Goal: Task Accomplishment & Management: Complete application form

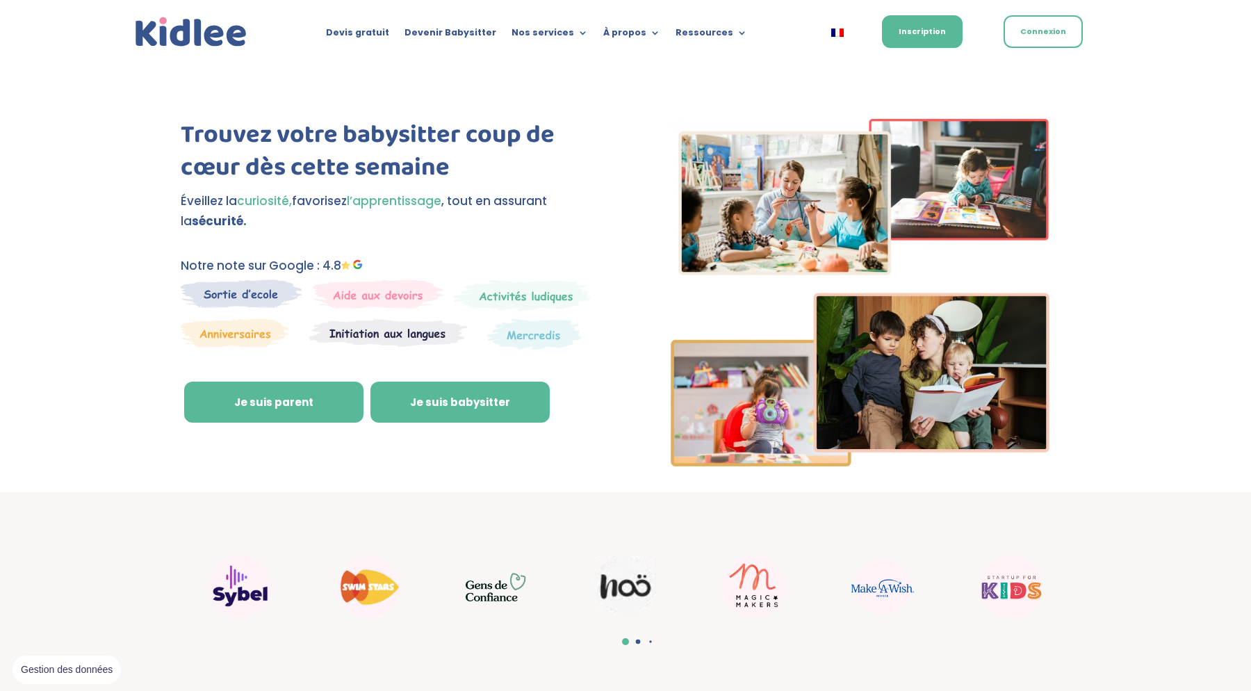
click at [485, 391] on link "Je suis babysitter" at bounding box center [459, 403] width 179 height 42
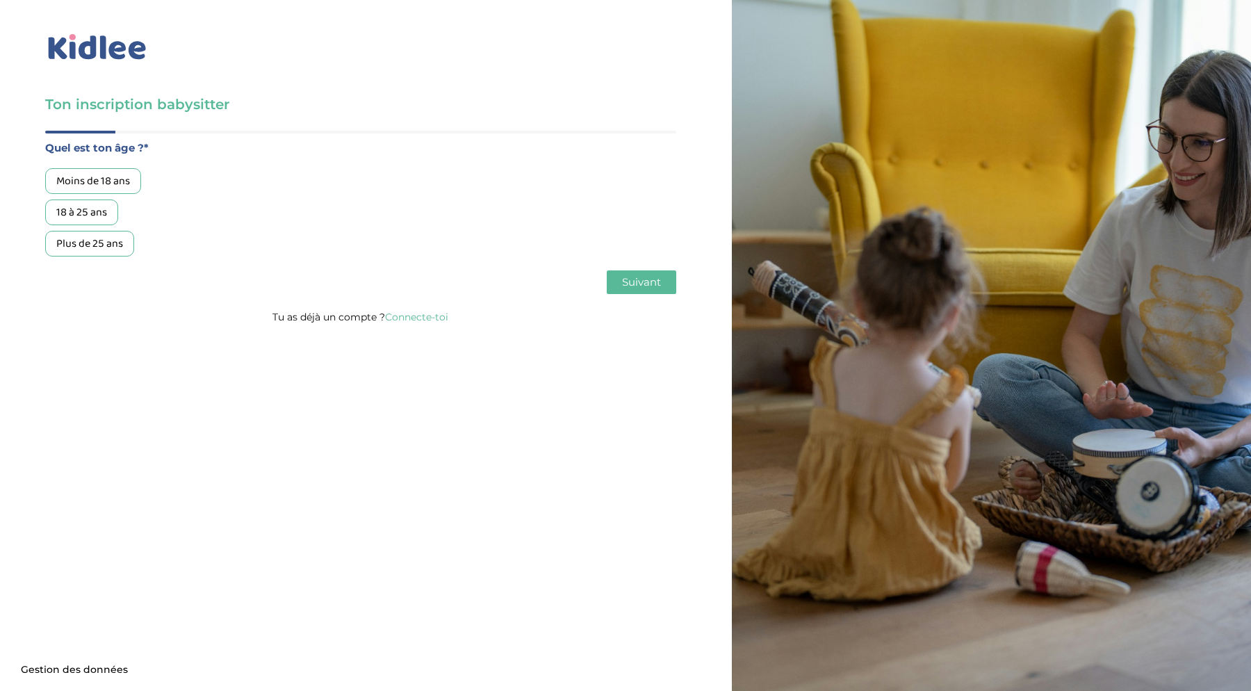
click at [112, 240] on div "Plus de 25 ans" at bounding box center [89, 244] width 89 height 26
click at [640, 283] on span "Suivant" at bounding box center [641, 281] width 39 height 13
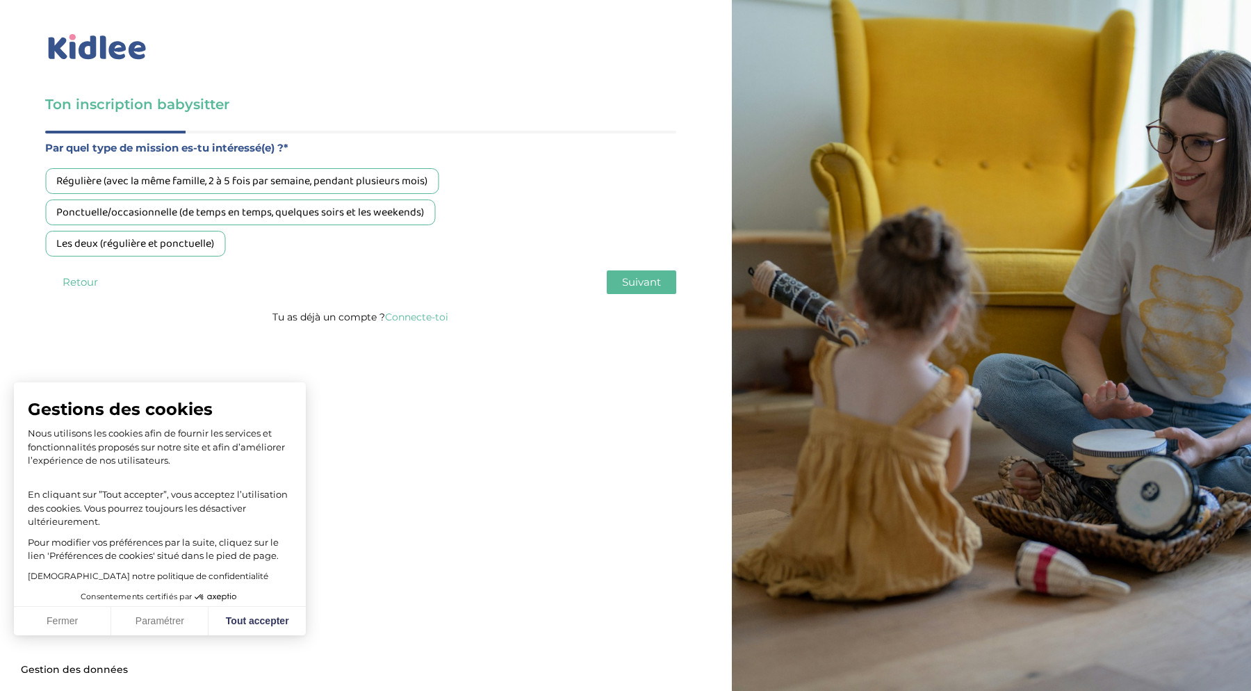
click at [193, 250] on div "Les deux (régulière et ponctuelle)" at bounding box center [135, 244] width 180 height 26
click at [655, 289] on button "Suivant" at bounding box center [642, 282] width 70 height 24
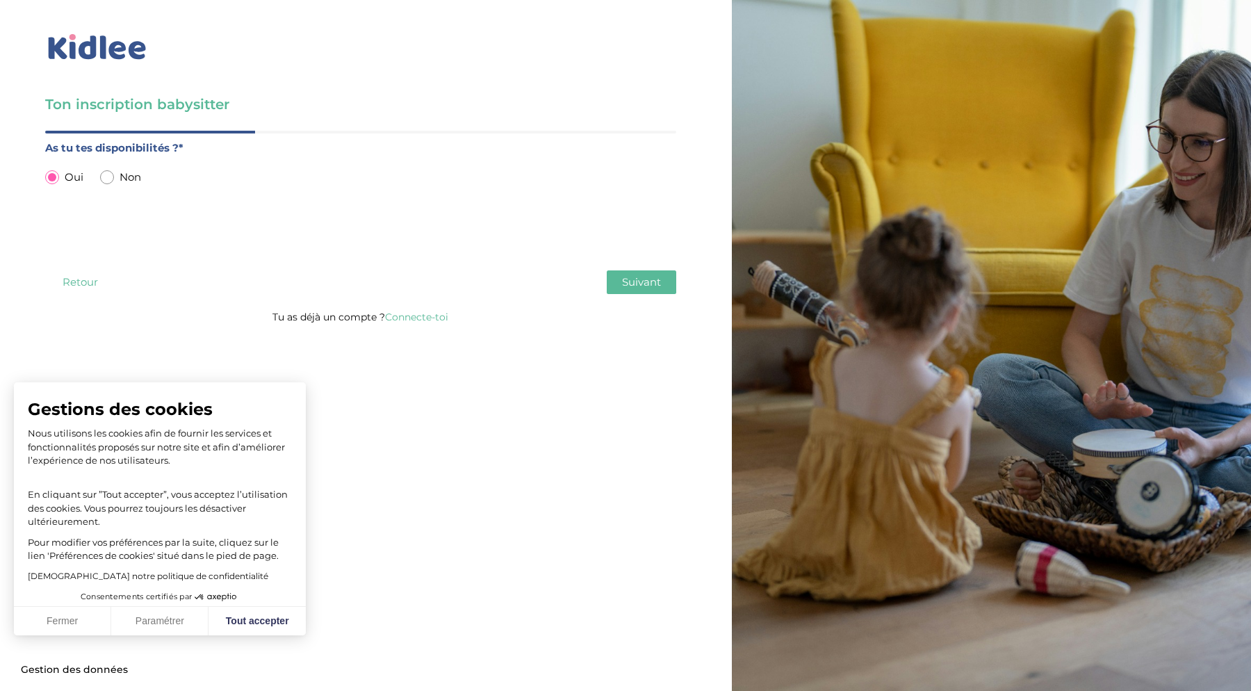
click at [655, 289] on button "Suivant" at bounding box center [642, 282] width 70 height 24
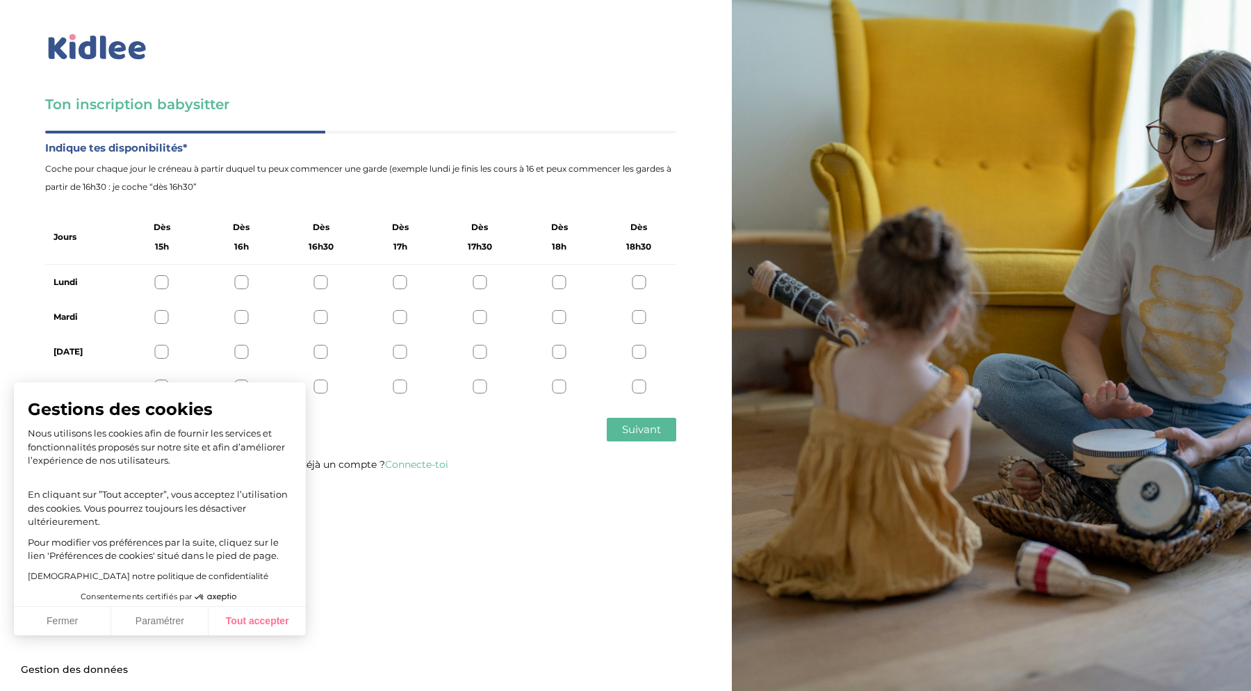
click at [240, 630] on button "Tout accepter" at bounding box center [257, 621] width 97 height 29
checkbox input "true"
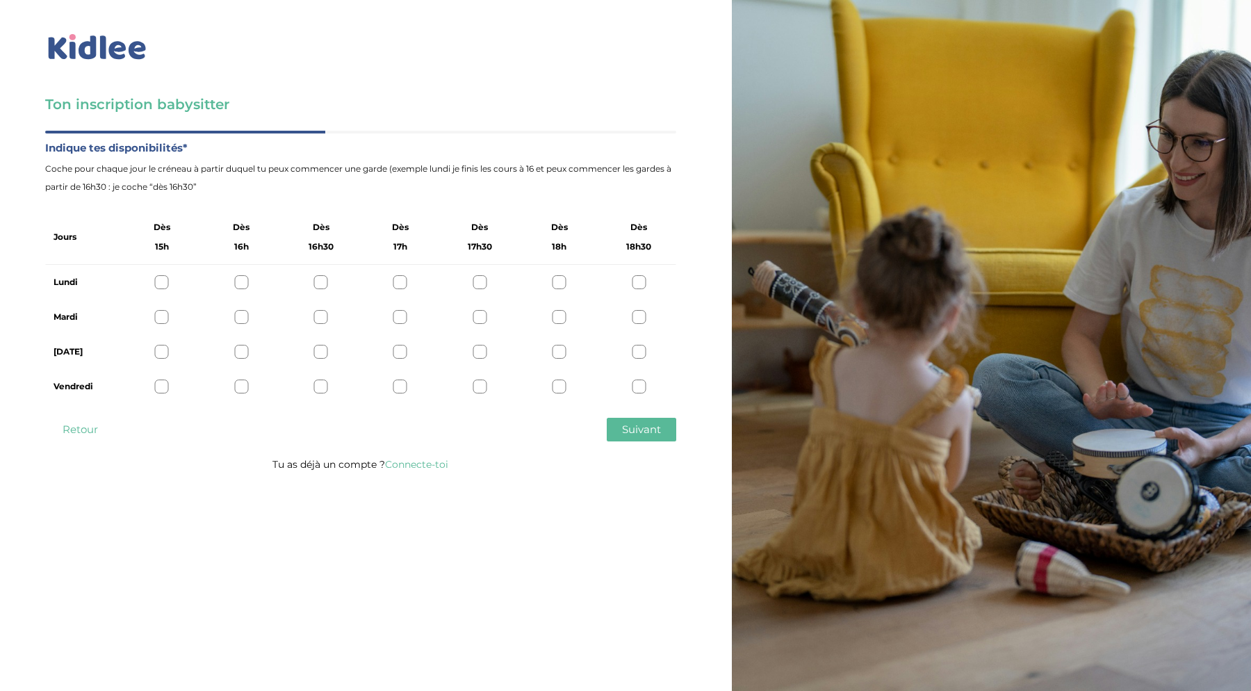
click at [165, 284] on div at bounding box center [162, 282] width 14 height 14
click at [250, 284] on div "Lundi" at bounding box center [360, 282] width 631 height 35
click at [238, 282] on div at bounding box center [241, 282] width 14 height 14
click at [163, 281] on div at bounding box center [162, 282] width 14 height 14
click at [643, 315] on div at bounding box center [639, 317] width 14 height 14
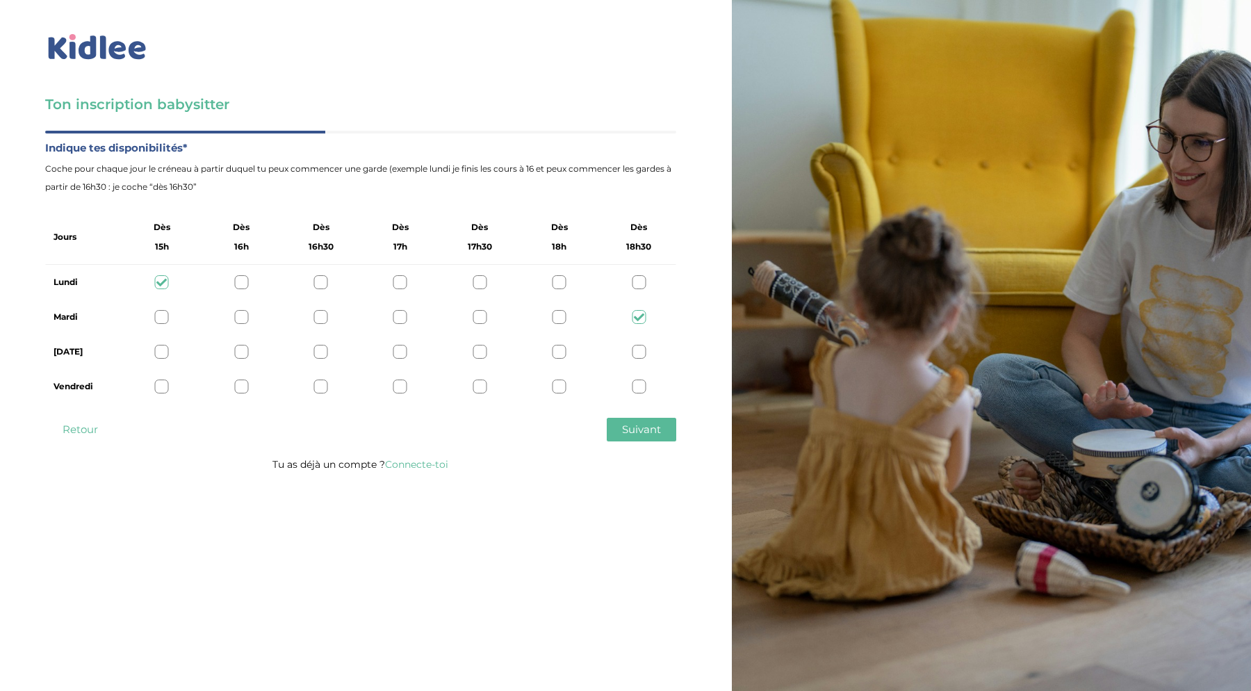
click at [641, 352] on div at bounding box center [639, 352] width 14 height 14
click at [642, 388] on div at bounding box center [639, 386] width 14 height 14
click at [646, 430] on span "Suivant" at bounding box center [641, 429] width 39 height 13
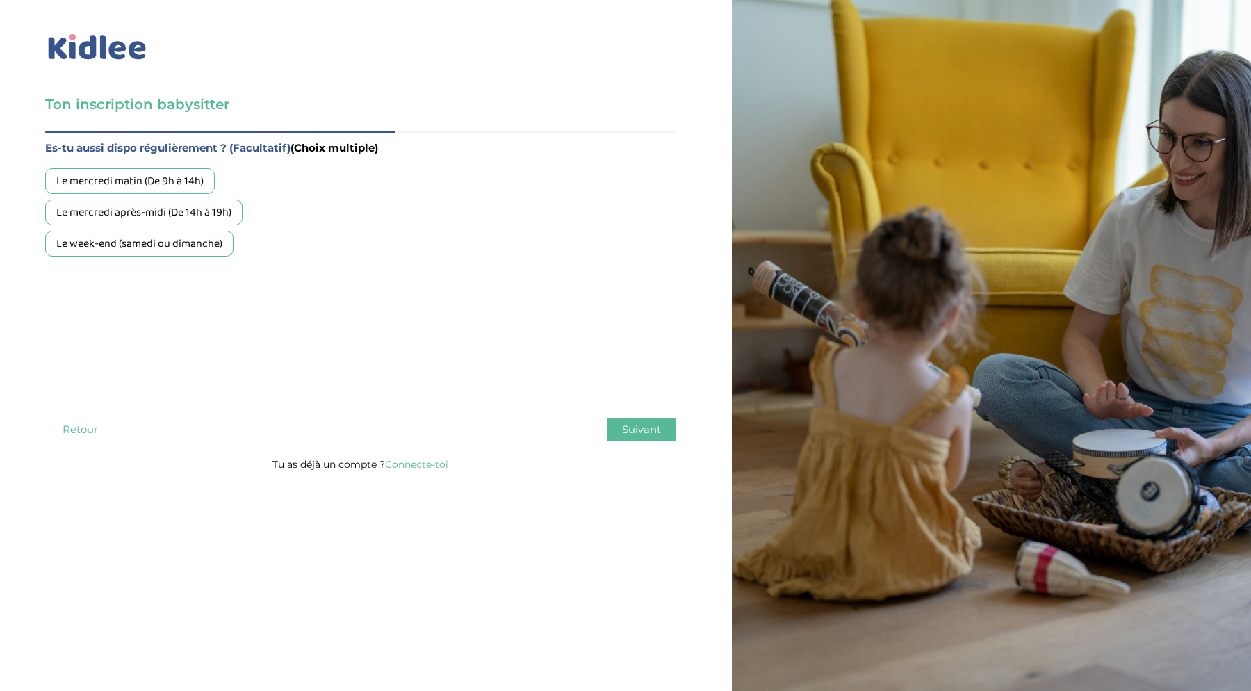
click at [202, 247] on div "Le week-end (samedi ou dimanche)" at bounding box center [139, 244] width 188 height 26
click at [636, 435] on span "Suivant" at bounding box center [641, 429] width 39 height 13
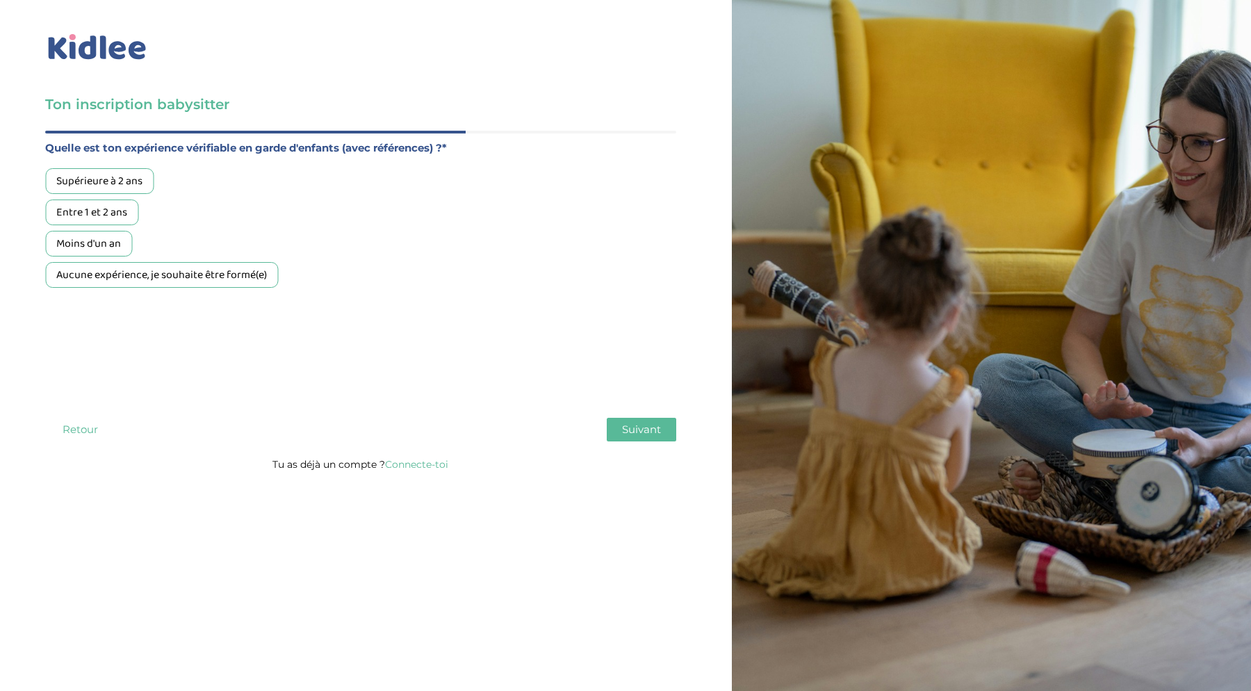
click at [104, 247] on div "Moins d'un an" at bounding box center [88, 244] width 87 height 26
click at [616, 421] on button "Suivant" at bounding box center [642, 430] width 70 height 24
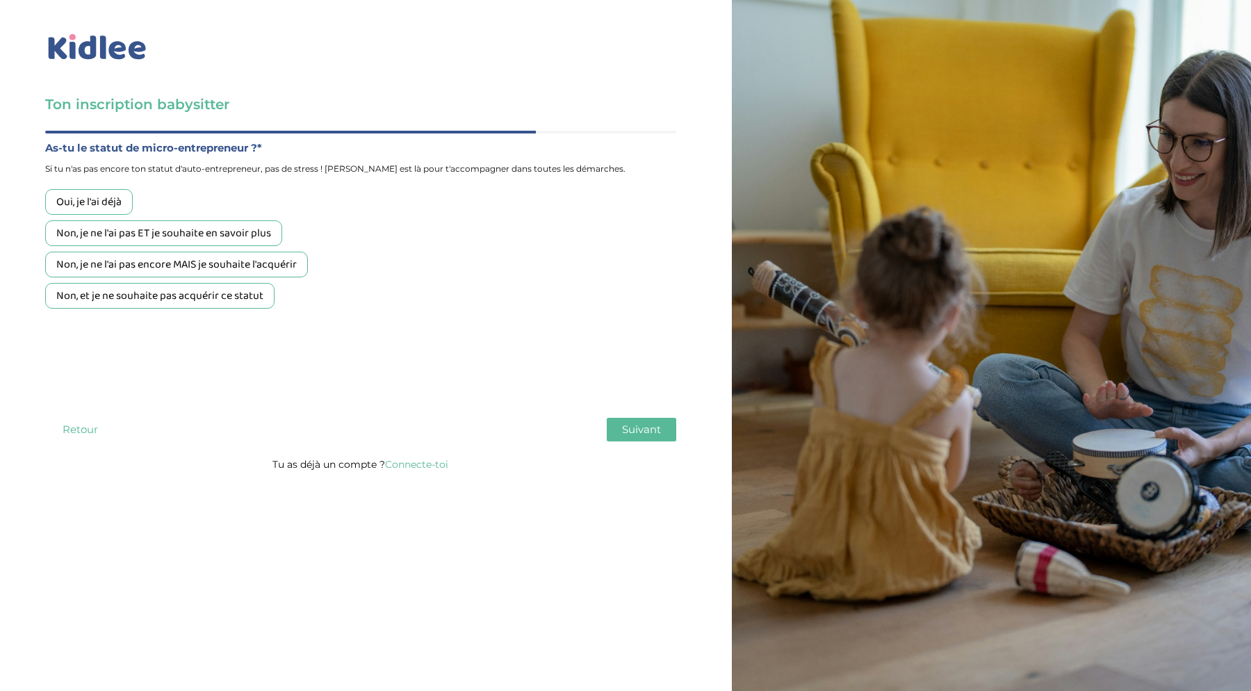
click at [205, 271] on div "Non, je ne l'ai pas encore MAIS je souhaite l'acquérir" at bounding box center [176, 265] width 263 height 26
click at [629, 424] on span "Suivant" at bounding box center [641, 429] width 39 height 13
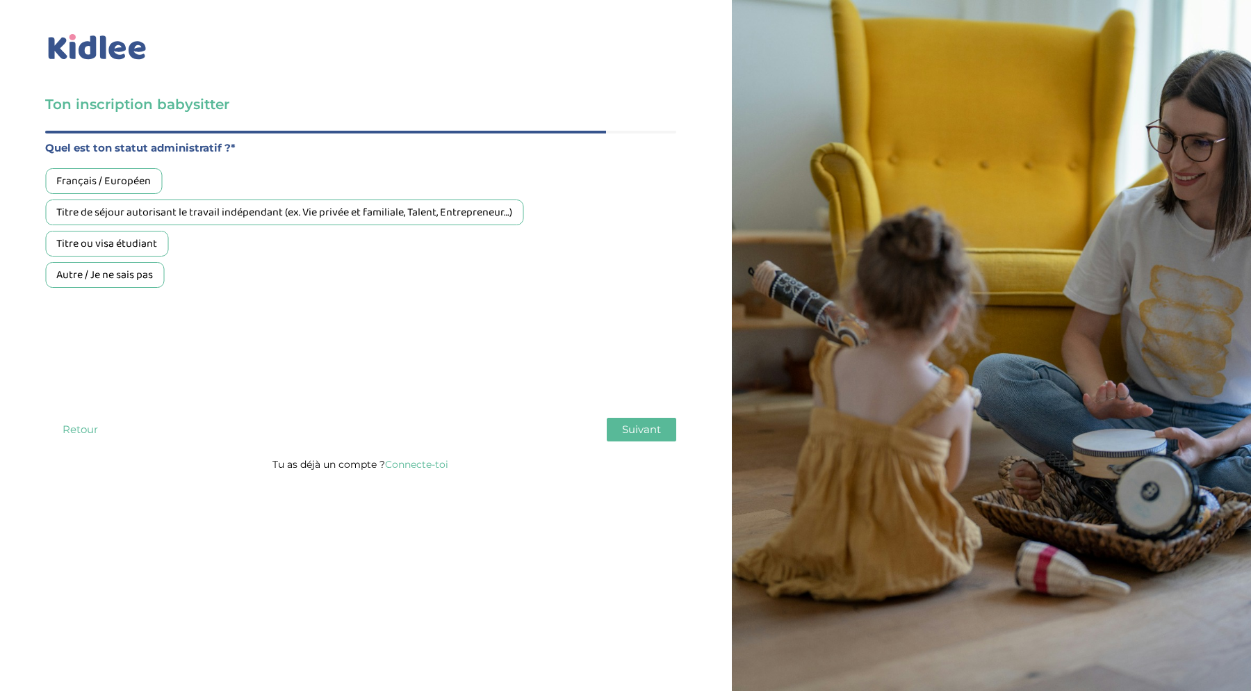
click at [108, 246] on div "Titre ou visa étudiant" at bounding box center [106, 244] width 123 height 26
click at [651, 425] on span "Suivant" at bounding box center [641, 429] width 39 height 13
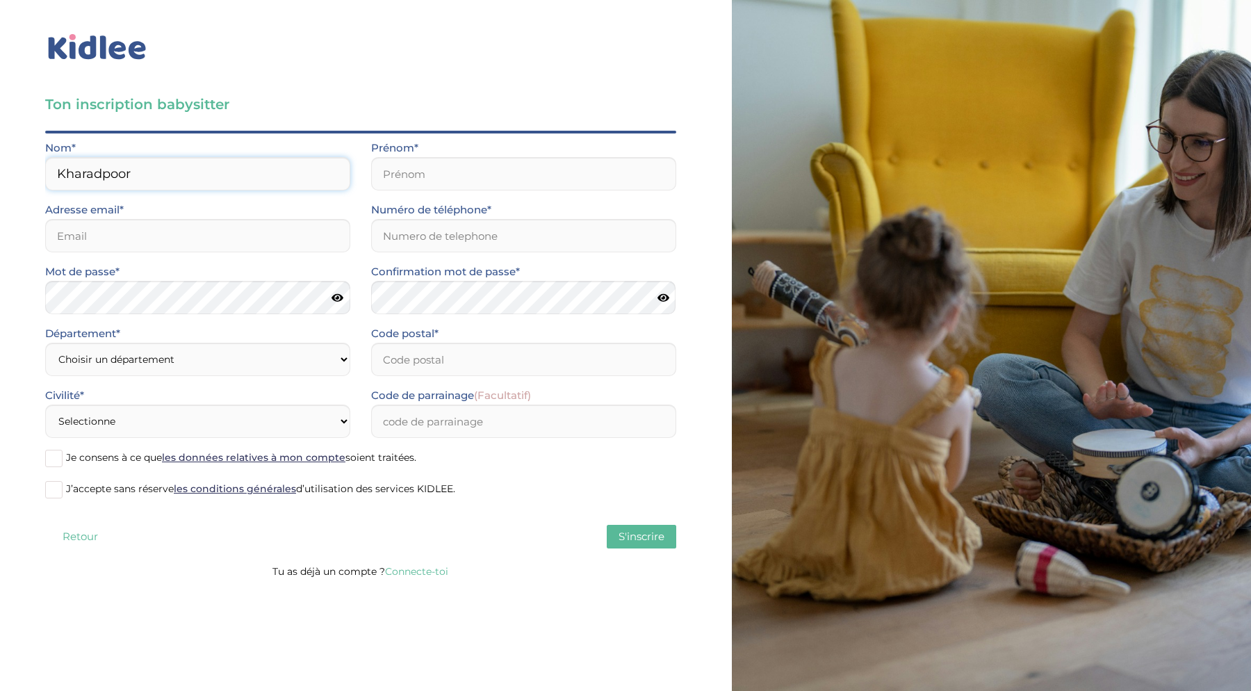
type input "Kharadpoor"
type input "Ghazaleh"
type input "ghazaleh.kharadpoor@gmail.com"
type input "0772342009"
click at [400, 530] on div "Retour S'inscrire" at bounding box center [360, 537] width 631 height 24
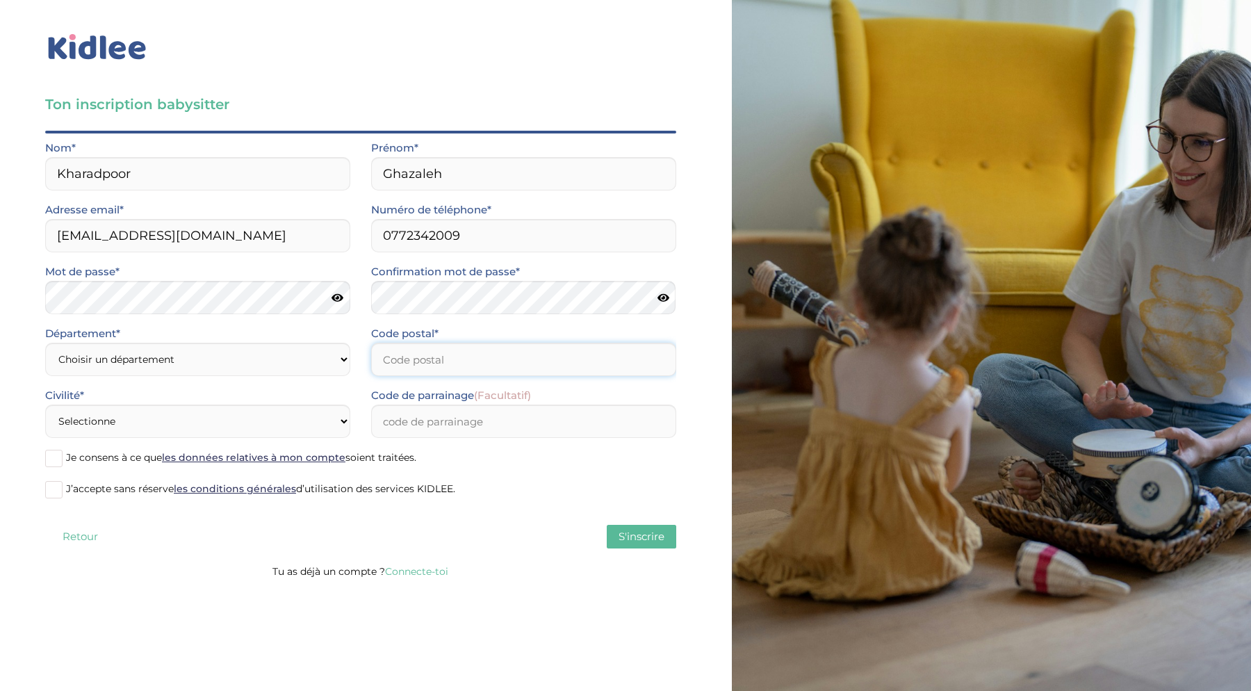
click at [413, 353] on input "Code postal*" at bounding box center [523, 359] width 305 height 33
type input "75014"
select select "75"
select select "1"
click at [404, 429] on input "Code de parrainage (Facultatif)" at bounding box center [523, 421] width 305 height 33
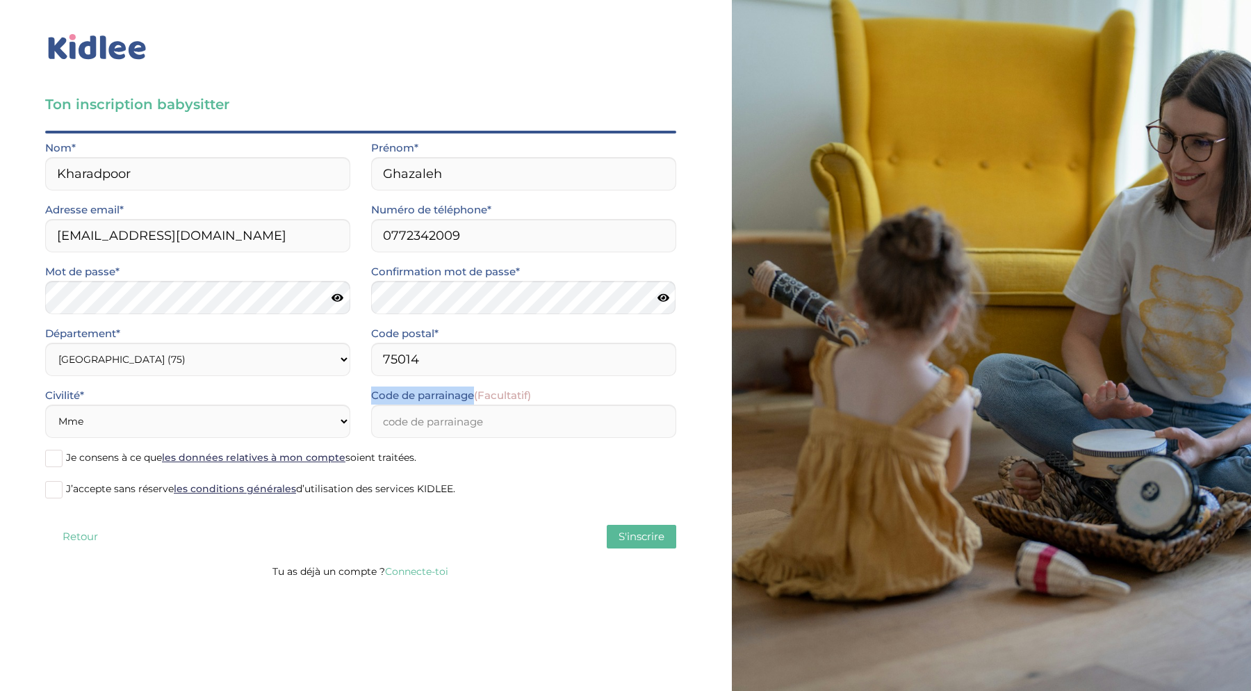
drag, startPoint x: 475, startPoint y: 397, endPoint x: 369, endPoint y: 396, distance: 106.3
click at [369, 396] on div "Code de parrainage (Facultatif)" at bounding box center [524, 417] width 326 height 62
click at [424, 425] on input "Code de parrainage (Facultatif)" at bounding box center [523, 421] width 305 height 33
paste input "[EMAIL_ADDRESS][DOMAIN_NAME]"
type input "[EMAIL_ADDRESS][DOMAIN_NAME]"
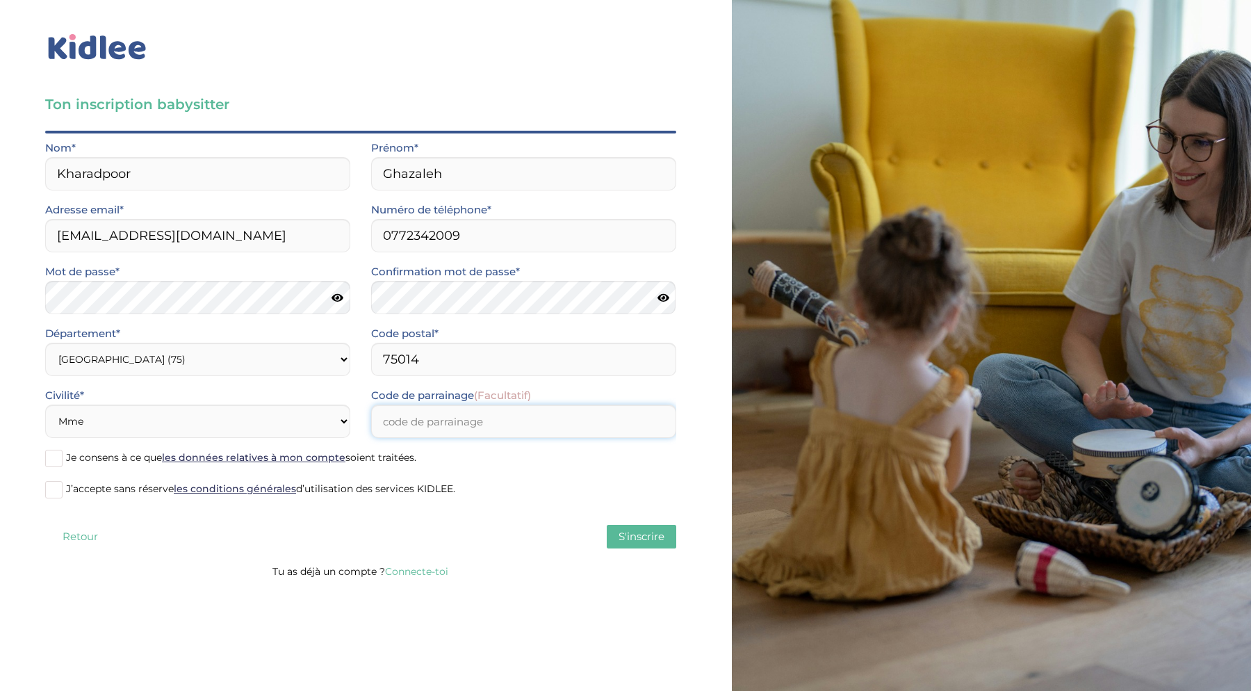
paste input "KARIMA4121"
type input "KARIMA4121"
click at [72, 459] on span "Je consens à ce que les données relatives à mon compte soient traitées." at bounding box center [241, 457] width 350 height 13
click at [0, 0] on input "Je consens à ce que les données relatives à mon compte soient traitées." at bounding box center [0, 0] width 0 height 0
click at [70, 490] on span "J’accepte sans réserve les conditions générales d’utilisation des services KIDL…" at bounding box center [260, 488] width 389 height 13
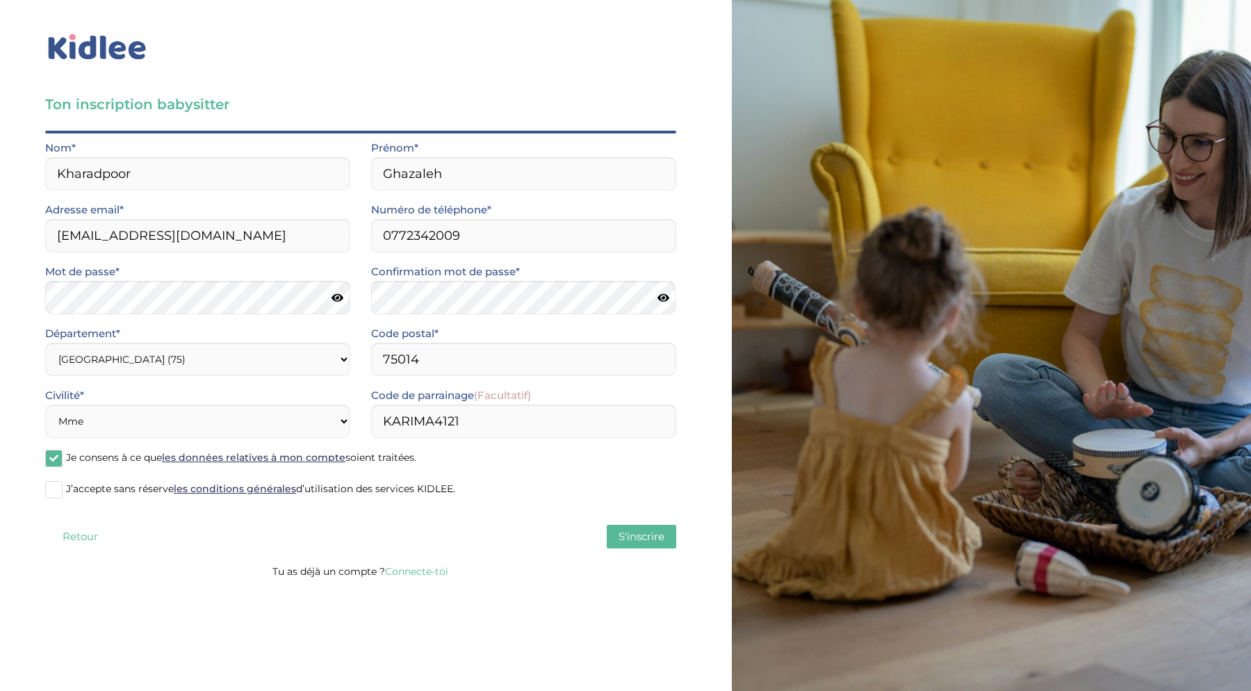
click at [0, 0] on input "J’accepte sans réserve les conditions générales d’utilisation des services KIDL…" at bounding box center [0, 0] width 0 height 0
click at [639, 542] on span "S'inscrire" at bounding box center [642, 536] width 46 height 13
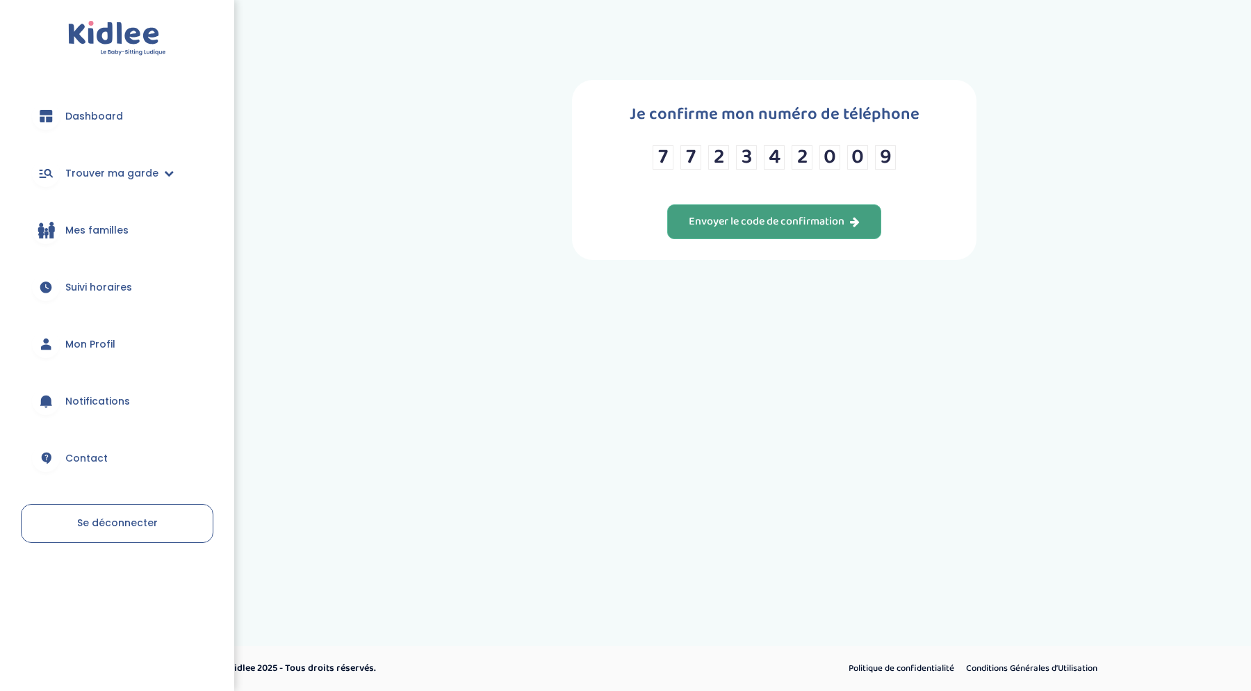
click at [749, 230] on div "Envoyer le code de confirmation" at bounding box center [774, 222] width 171 height 16
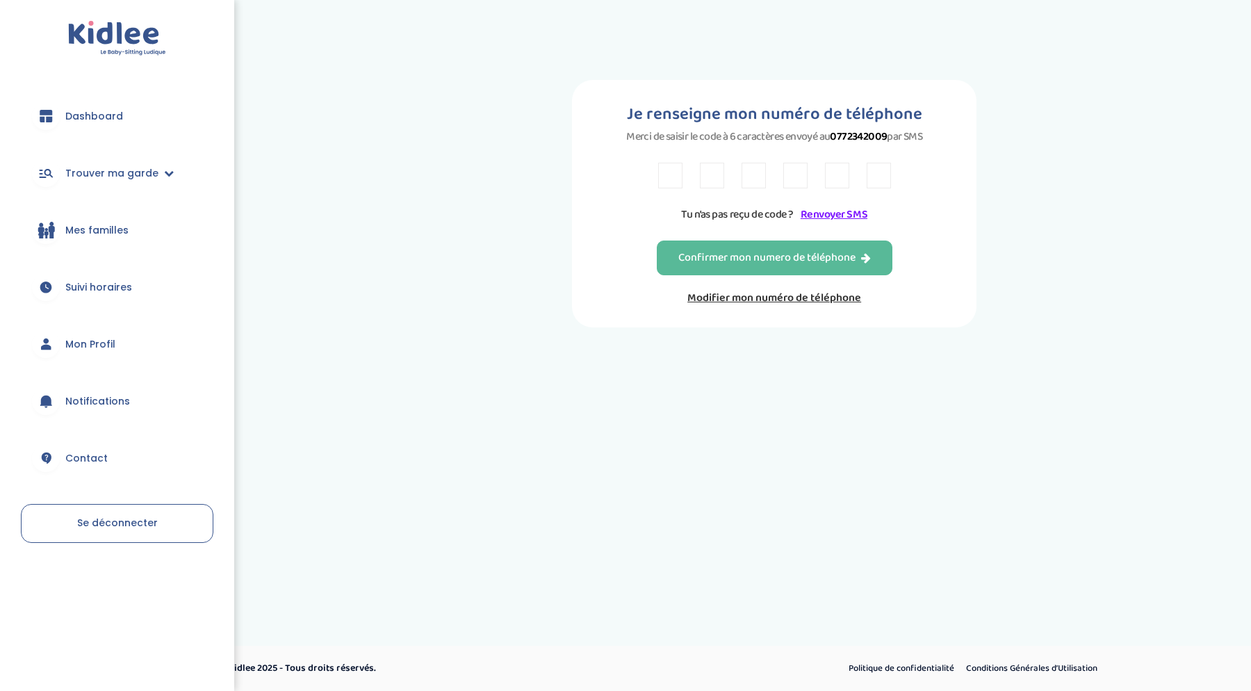
click at [669, 186] on input "text" at bounding box center [670, 176] width 24 height 26
type input "C"
type input "P"
type input "F"
type input "6"
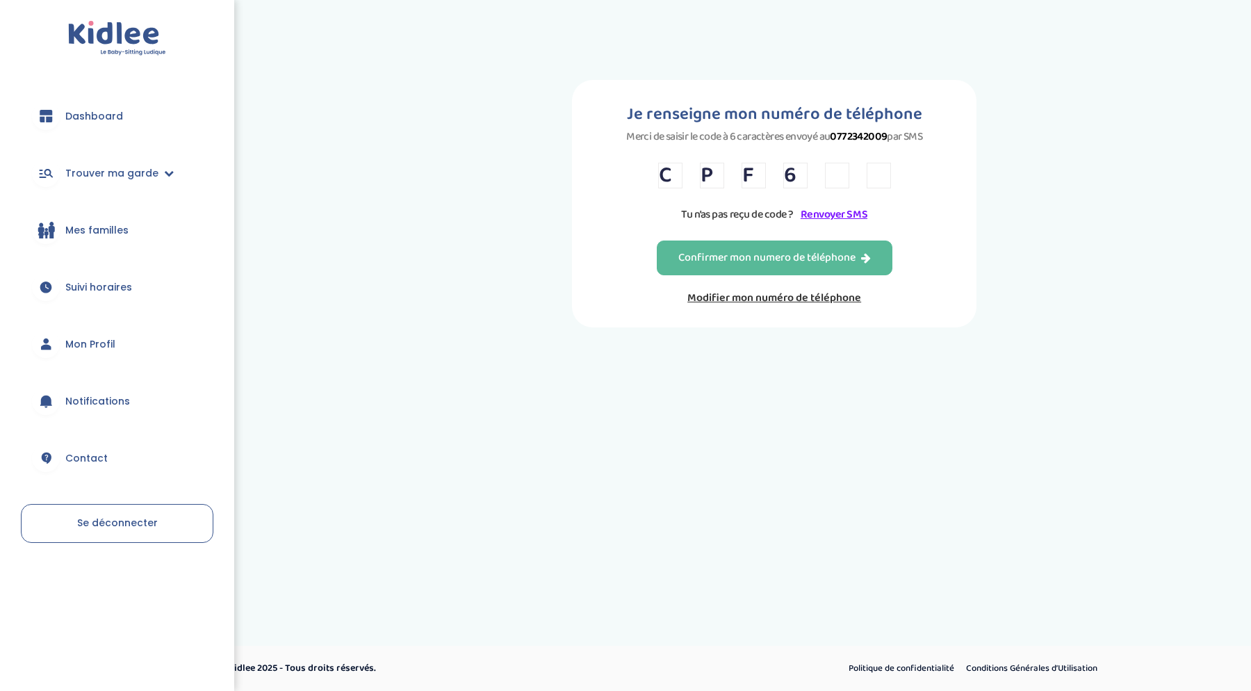
type input "9"
type input "R"
click at [747, 266] on div "Confirmer mon numero de téléphone" at bounding box center [774, 258] width 193 height 16
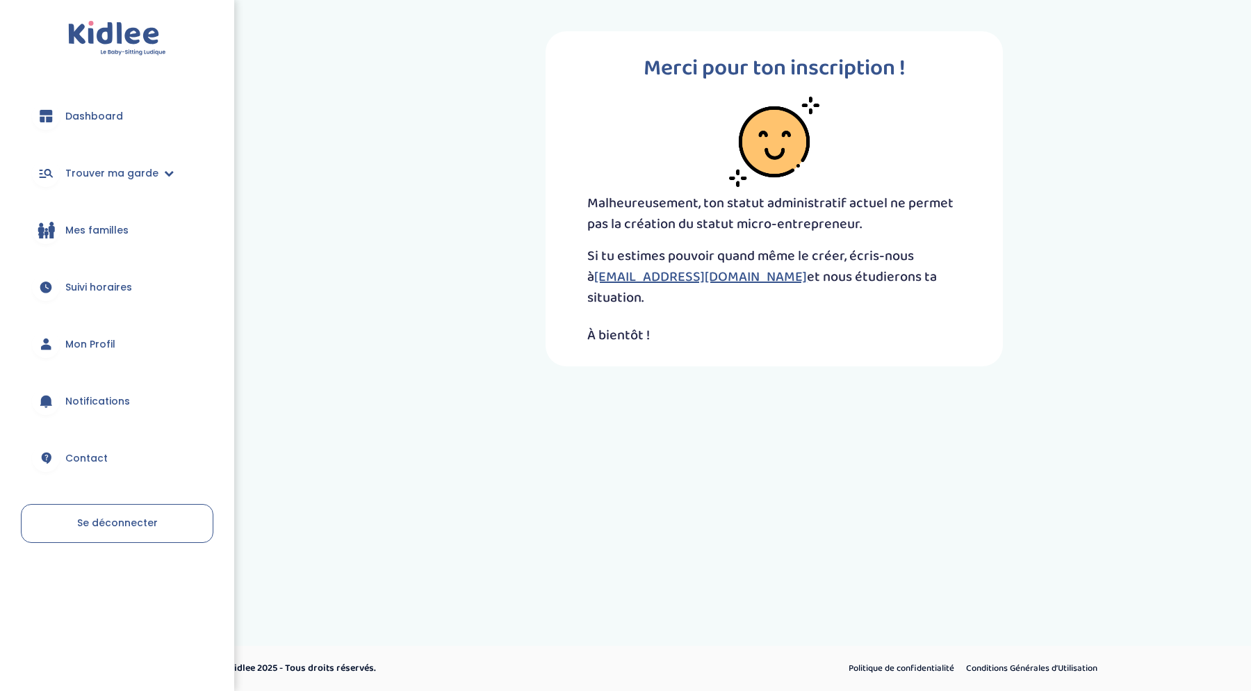
click at [75, 113] on span "Dashboard" at bounding box center [94, 116] width 58 height 15
click at [77, 113] on span "Dashboard" at bounding box center [94, 116] width 58 height 15
click at [95, 167] on span "Trouver ma garde" at bounding box center [111, 173] width 93 height 15
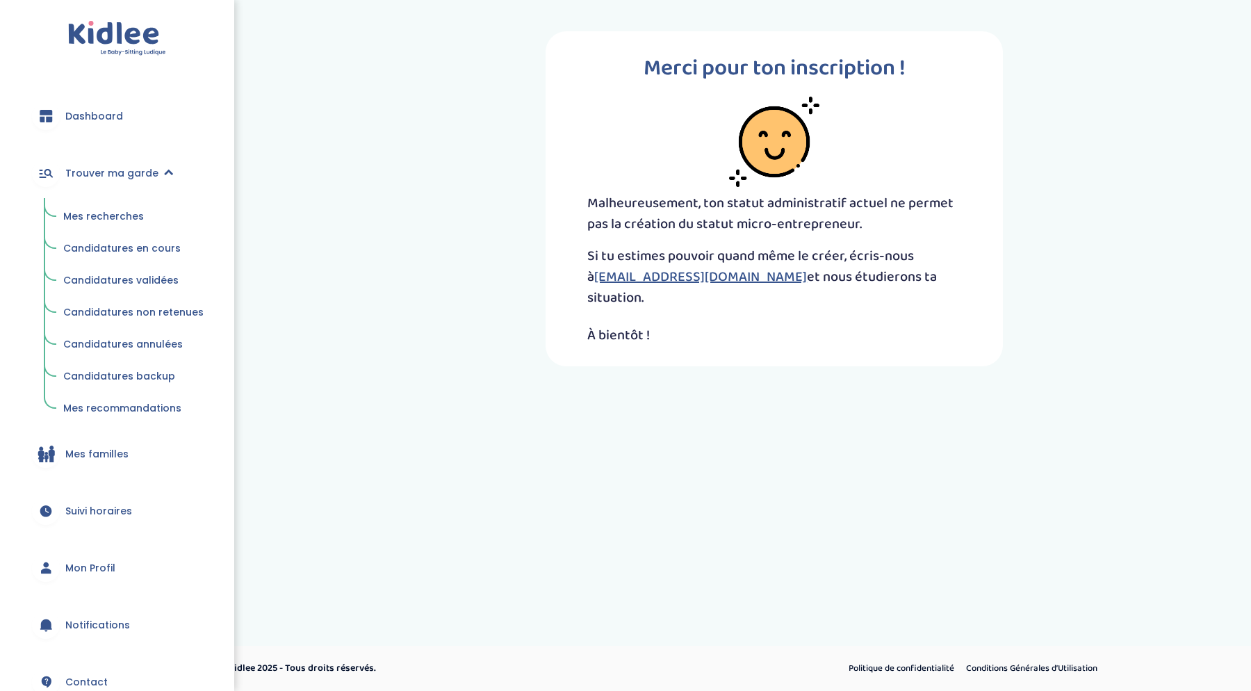
click at [97, 215] on span "Mes recherches" at bounding box center [103, 216] width 81 height 14
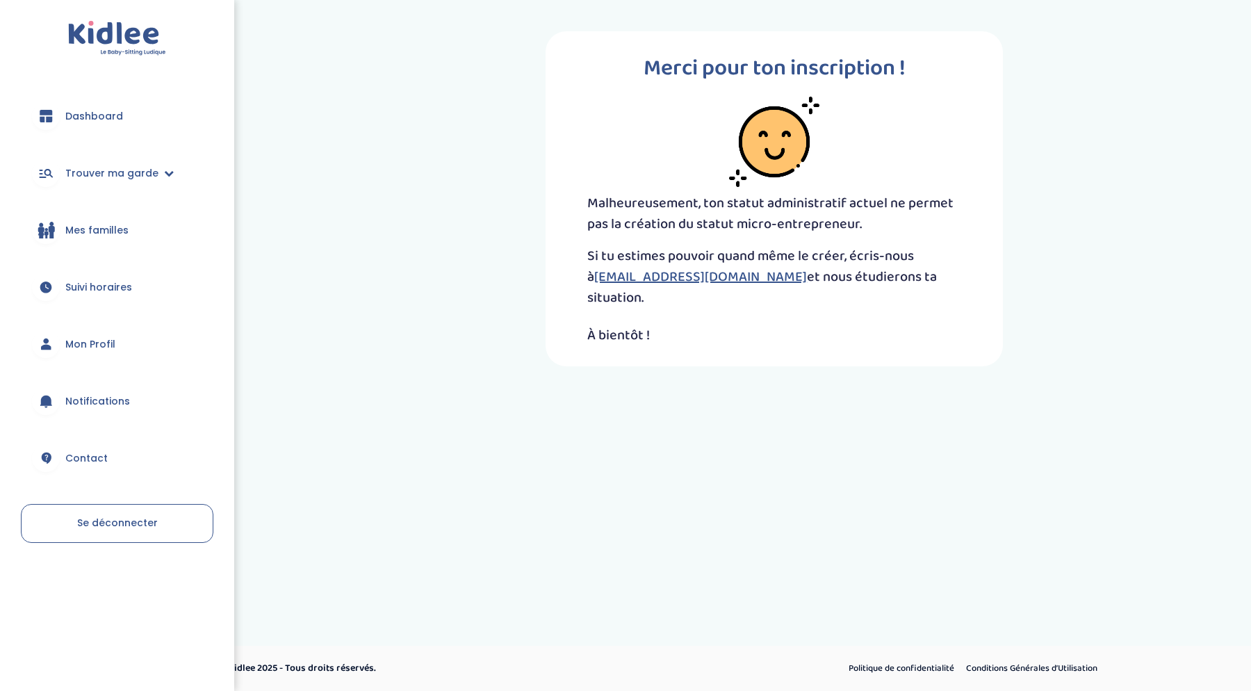
click at [90, 347] on span "Mon Profil" at bounding box center [90, 344] width 50 height 15
click at [91, 511] on link "Se déconnecter" at bounding box center [117, 523] width 193 height 39
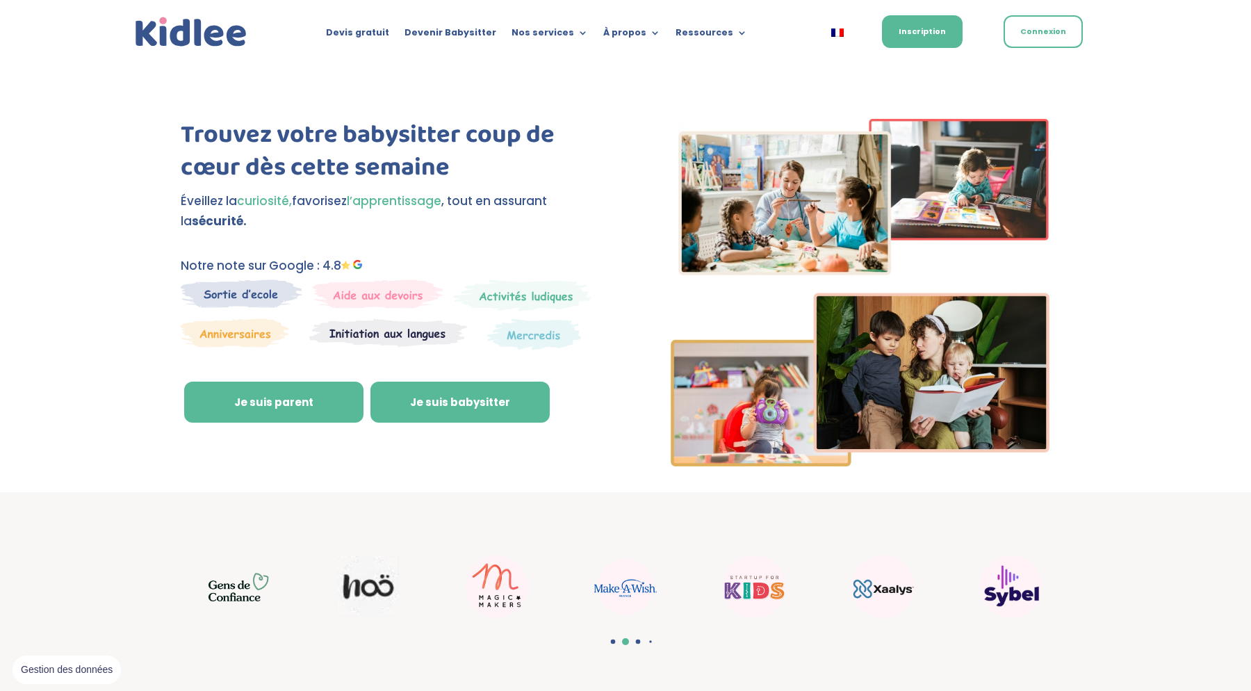
click at [404, 410] on link "Je suis babysitter" at bounding box center [459, 403] width 179 height 42
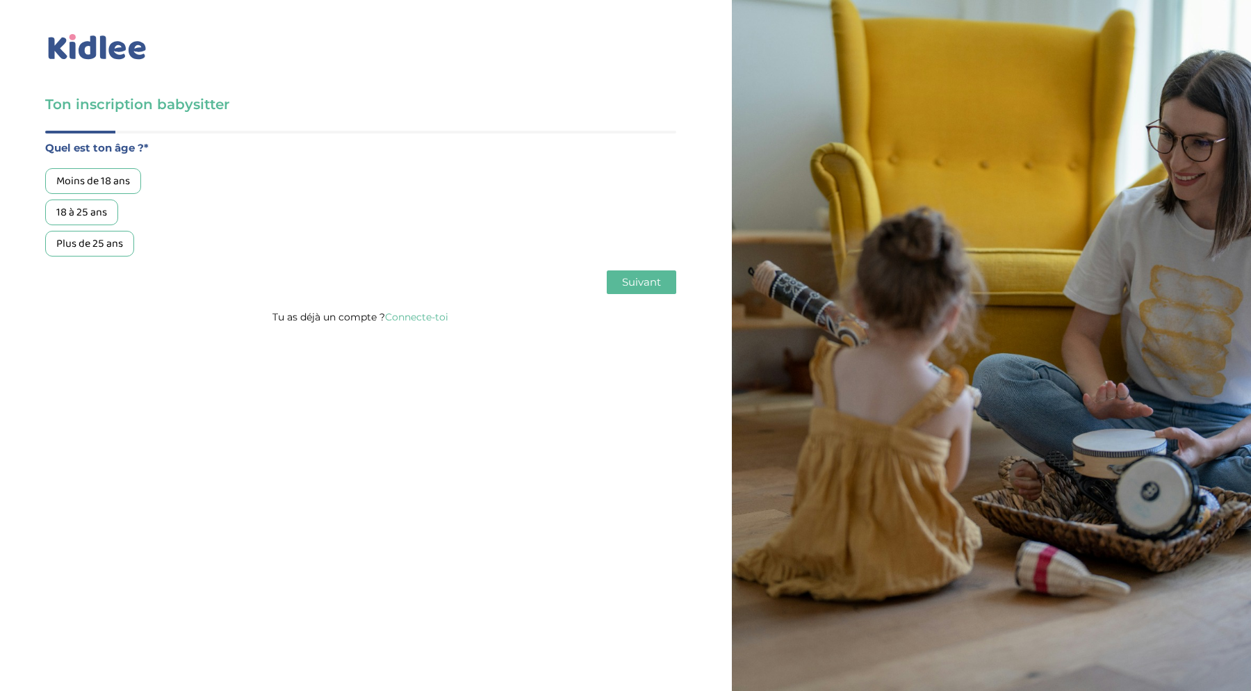
click at [117, 245] on div "Plus de 25 ans" at bounding box center [89, 244] width 89 height 26
click at [635, 277] on span "Suivant" at bounding box center [641, 281] width 39 height 13
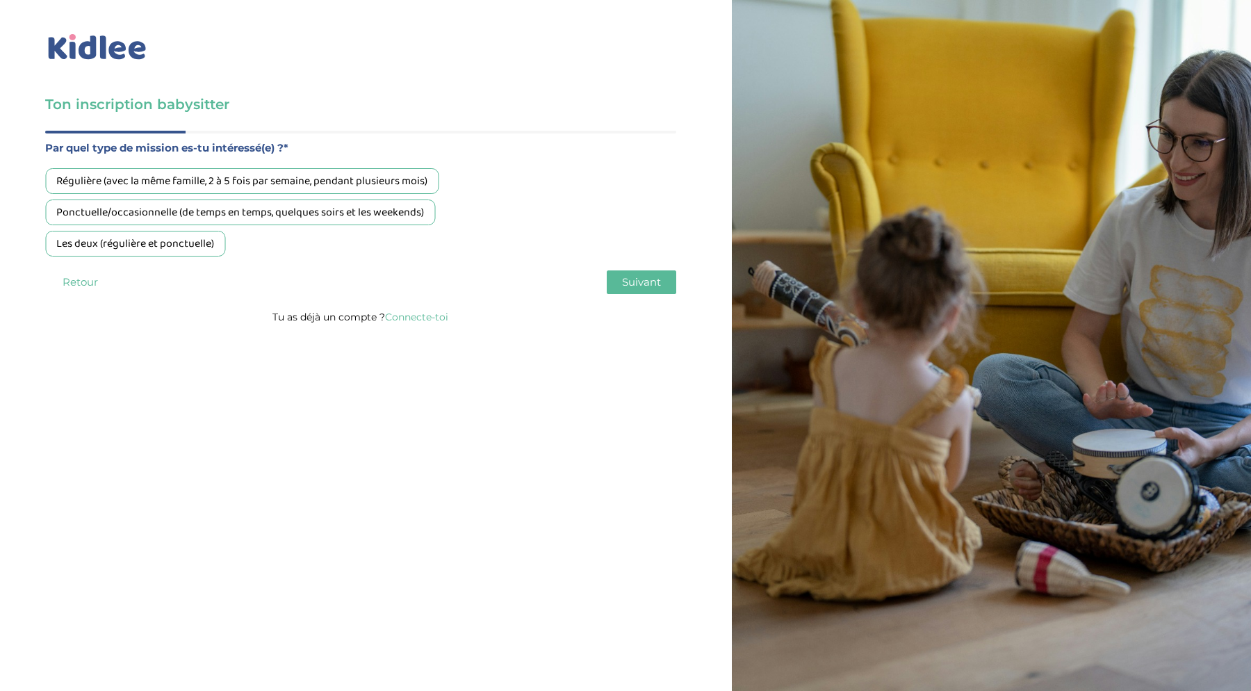
click at [193, 250] on div "Les deux (régulière et ponctuelle)" at bounding box center [135, 244] width 180 height 26
click at [661, 282] on button "Suivant" at bounding box center [642, 282] width 70 height 24
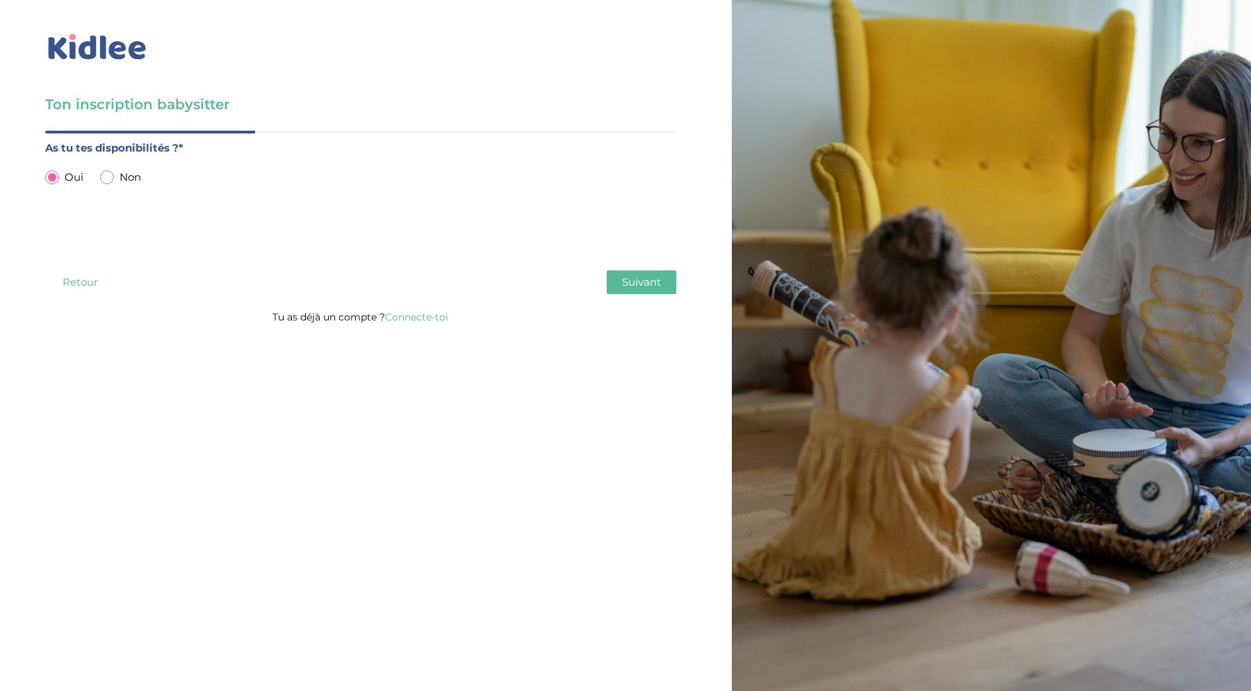
click at [619, 284] on button "Suivant" at bounding box center [642, 282] width 70 height 24
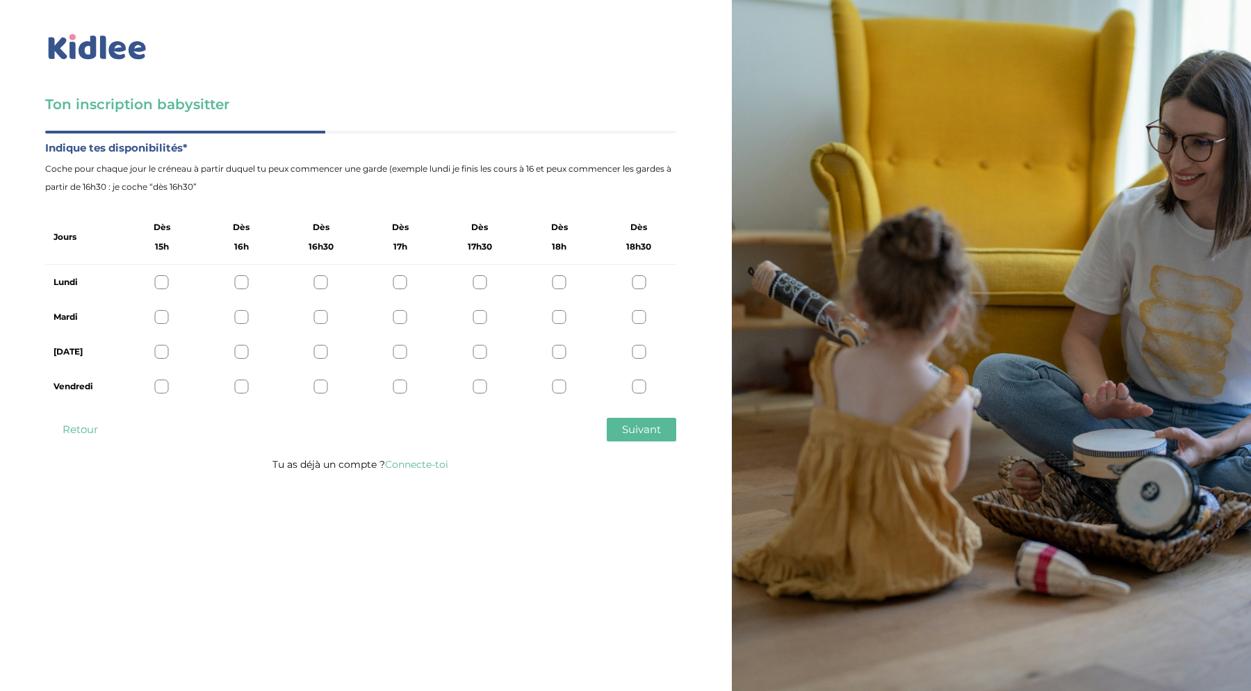
click at [647, 281] on div "Lundi" at bounding box center [360, 282] width 631 height 35
click at [646, 284] on div at bounding box center [639, 282] width 14 height 14
click at [557, 281] on div at bounding box center [560, 282] width 14 height 14
click at [154, 281] on div "Lundi" at bounding box center [360, 282] width 631 height 35
click at [158, 284] on div at bounding box center [162, 282] width 14 height 14
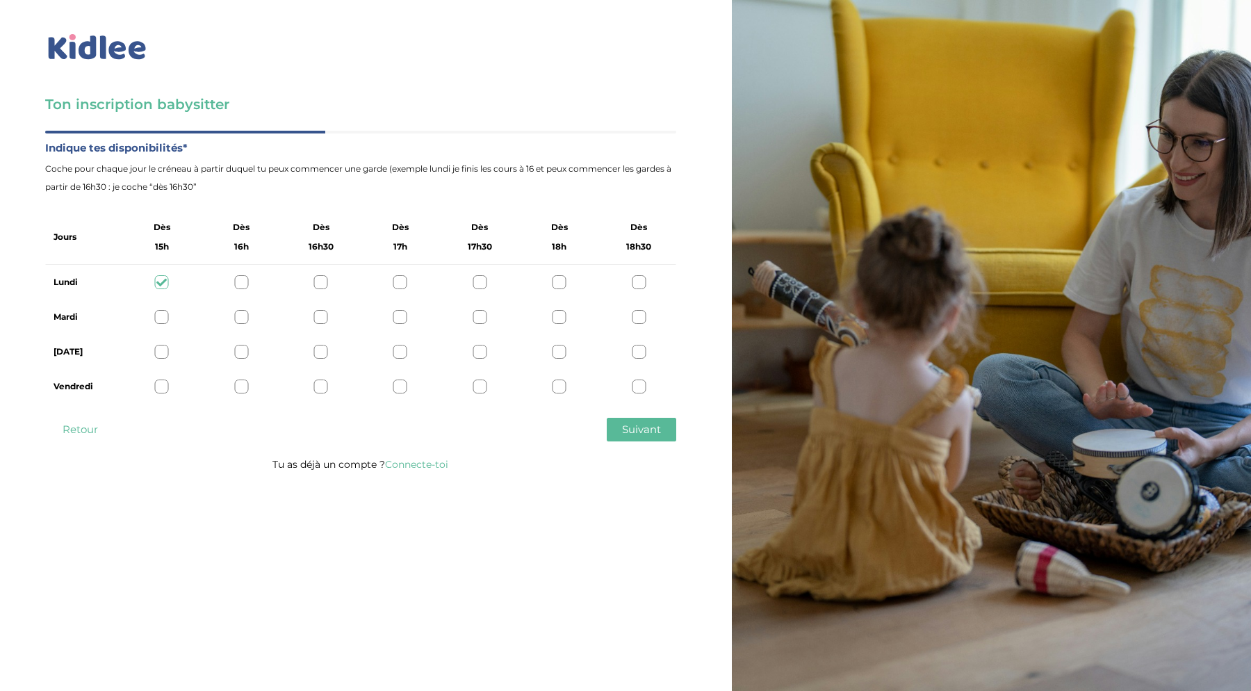
click at [638, 317] on div at bounding box center [639, 317] width 14 height 14
click at [639, 356] on div at bounding box center [639, 352] width 14 height 14
click at [639, 382] on div at bounding box center [639, 386] width 14 height 14
click at [160, 391] on div at bounding box center [162, 386] width 14 height 14
click at [641, 433] on span "Suivant" at bounding box center [641, 429] width 39 height 13
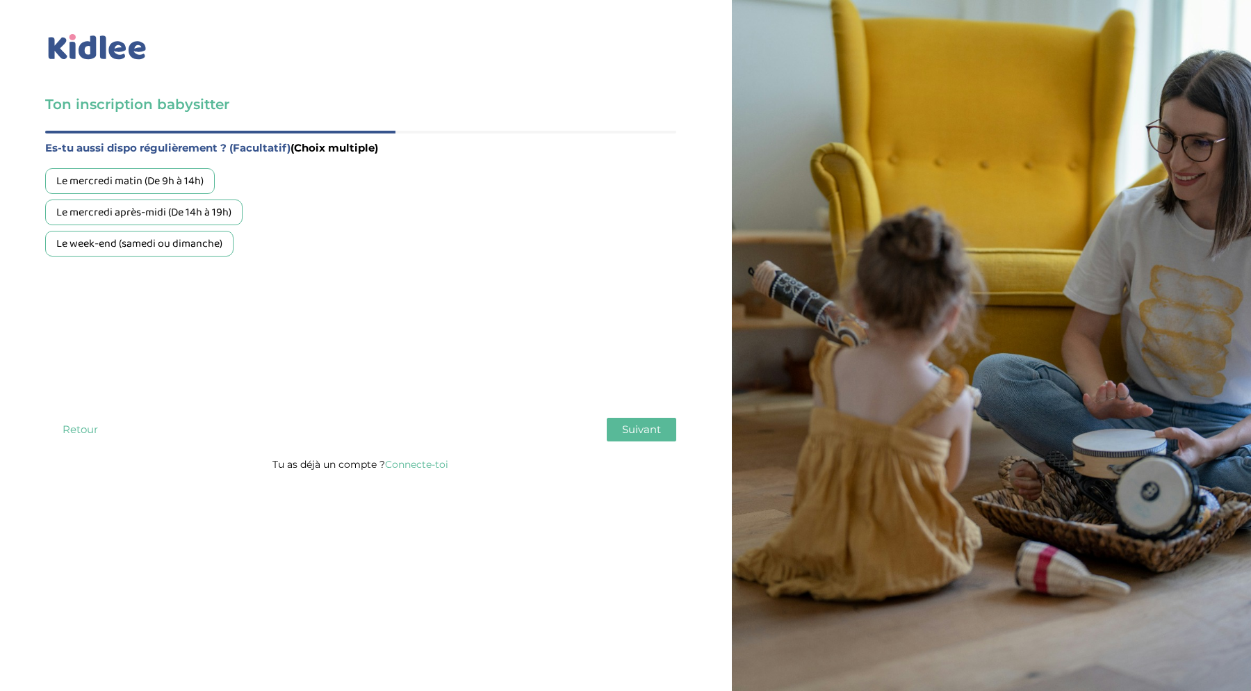
click at [176, 246] on div "Le week-end (samedi ou dimanche)" at bounding box center [139, 244] width 188 height 26
click at [658, 440] on button "Suivant" at bounding box center [642, 430] width 70 height 24
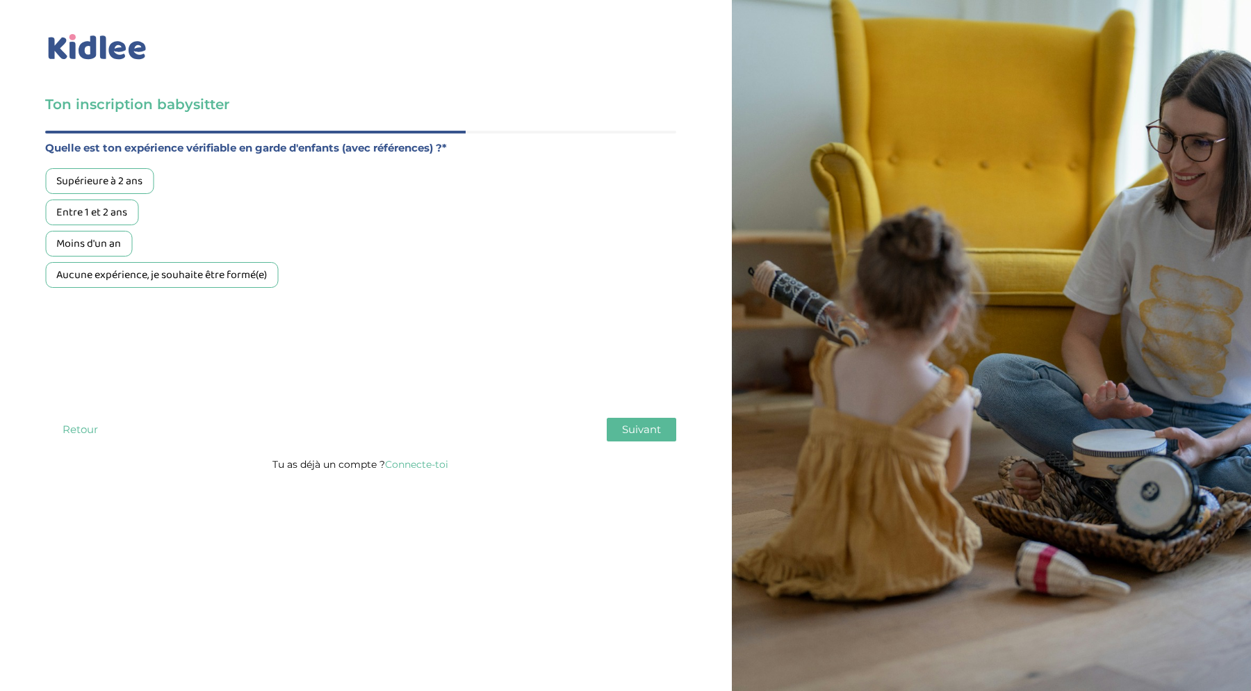
click at [115, 238] on div "Moins d'un an" at bounding box center [88, 244] width 87 height 26
click at [665, 436] on button "Suivant" at bounding box center [642, 430] width 70 height 24
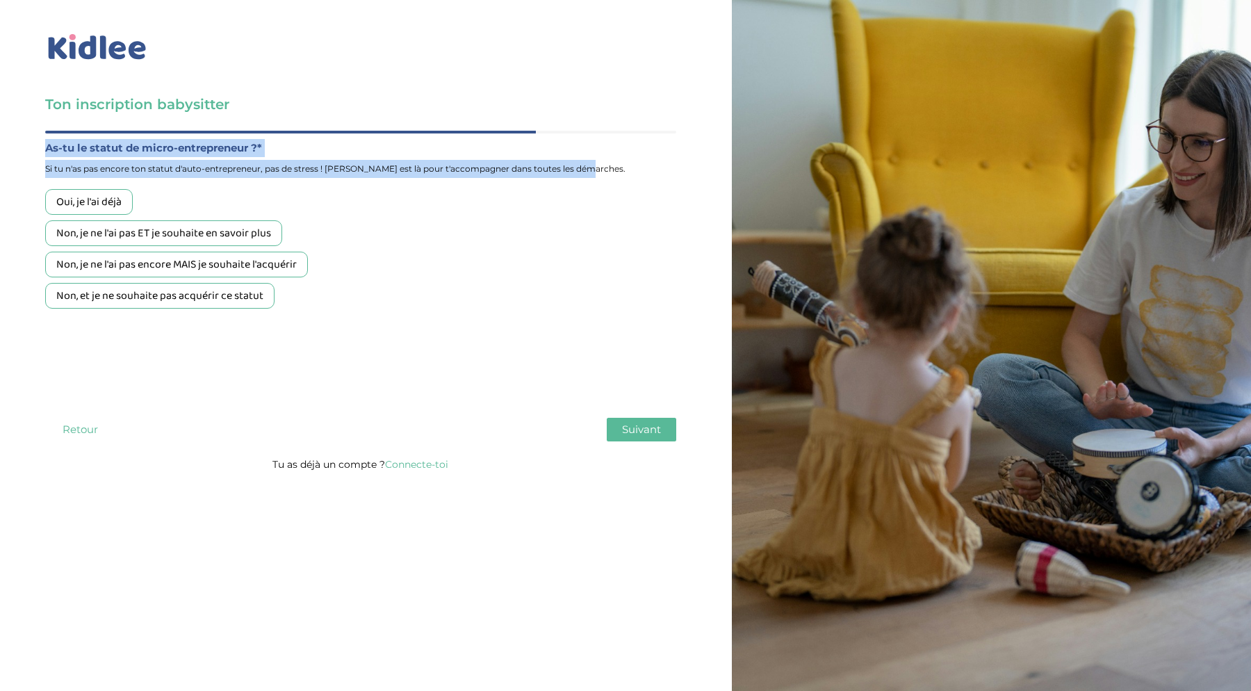
drag, startPoint x: 36, startPoint y: 145, endPoint x: 267, endPoint y: 181, distance: 233.6
click at [267, 181] on div "Ton inscription babysitter Merci de vérifier que tous les champs sont remplis a…" at bounding box center [361, 240] width 742 height 480
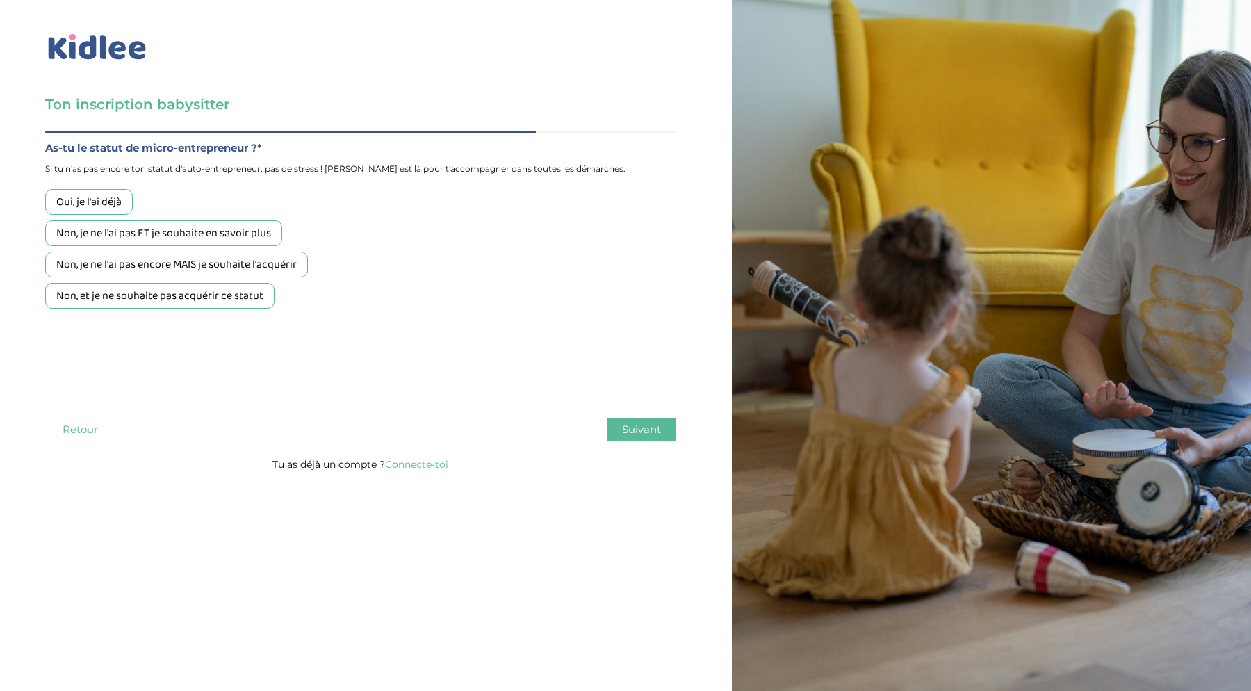
click at [193, 238] on div "Non, je ne l'ai pas ET je souhaite en savoir plus" at bounding box center [163, 233] width 237 height 26
click at [646, 430] on span "Suivant" at bounding box center [641, 429] width 39 height 13
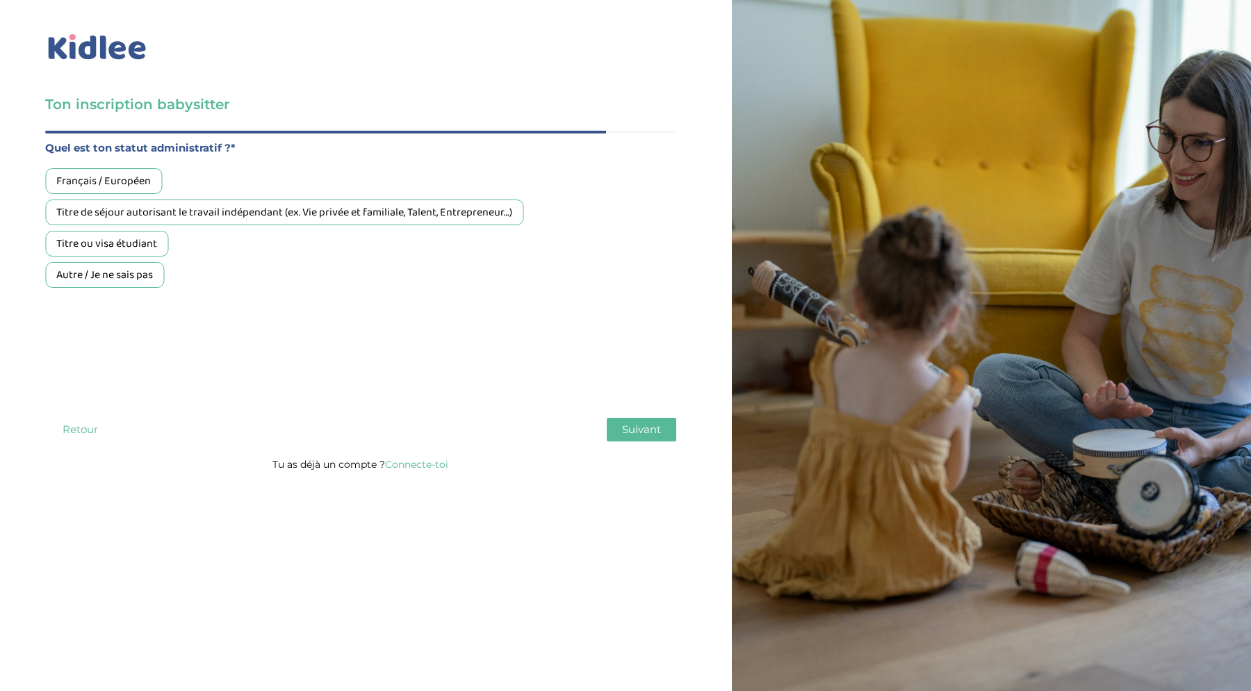
click at [106, 282] on div "Autre / Je ne sais pas" at bounding box center [104, 275] width 119 height 26
click at [119, 245] on div "Titre ou visa étudiant" at bounding box center [106, 244] width 123 height 26
click at [636, 434] on span "Suivant" at bounding box center [641, 429] width 39 height 13
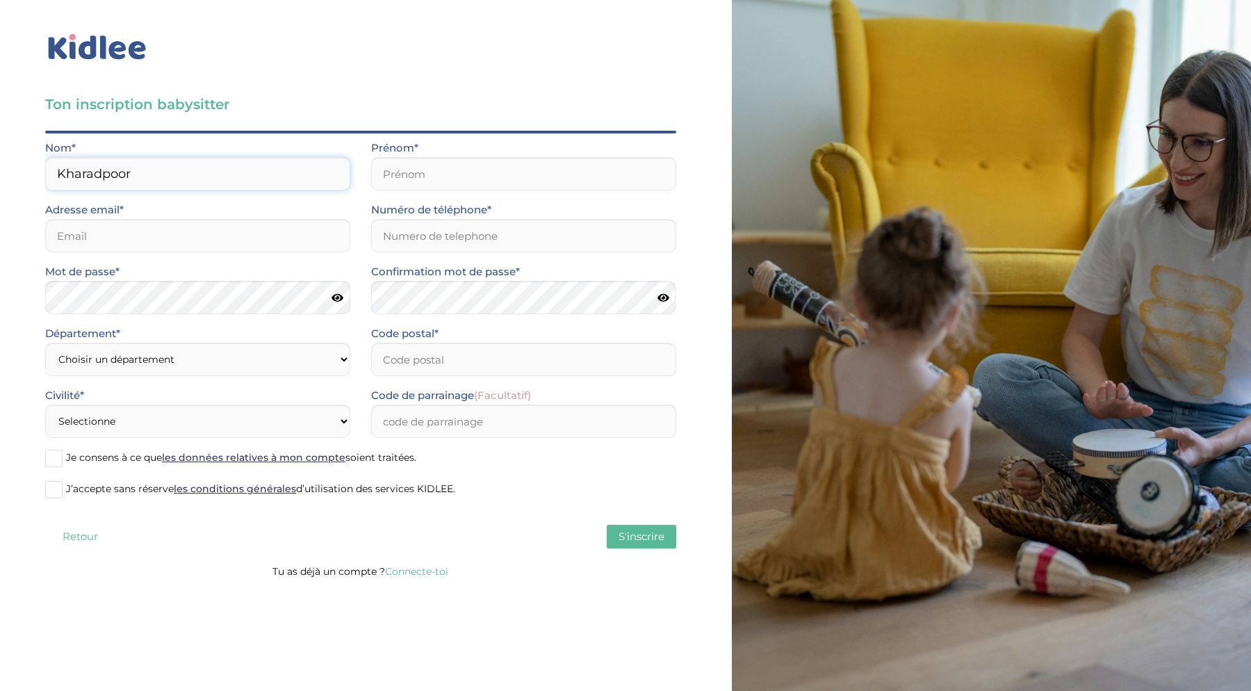
type input "Kharadpoor"
type input "Ghazaleh"
type input "gh.bizarre.kh@gmail.com"
type input "0772342009"
click at [451, 359] on input "Code postal*" at bounding box center [523, 359] width 305 height 33
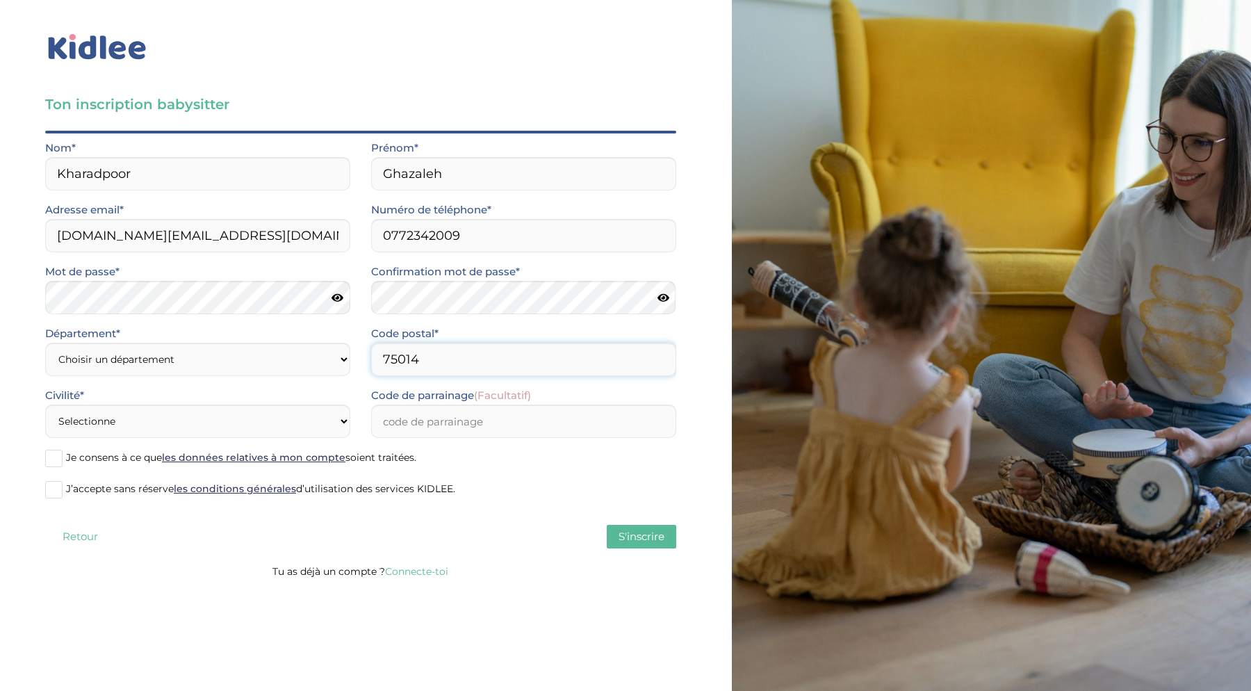
type input "75014"
select select "75"
select select "1"
click at [398, 432] on input "Code de parrainage (Facultatif)" at bounding box center [523, 421] width 305 height 33
paste input "KARIMA4121"
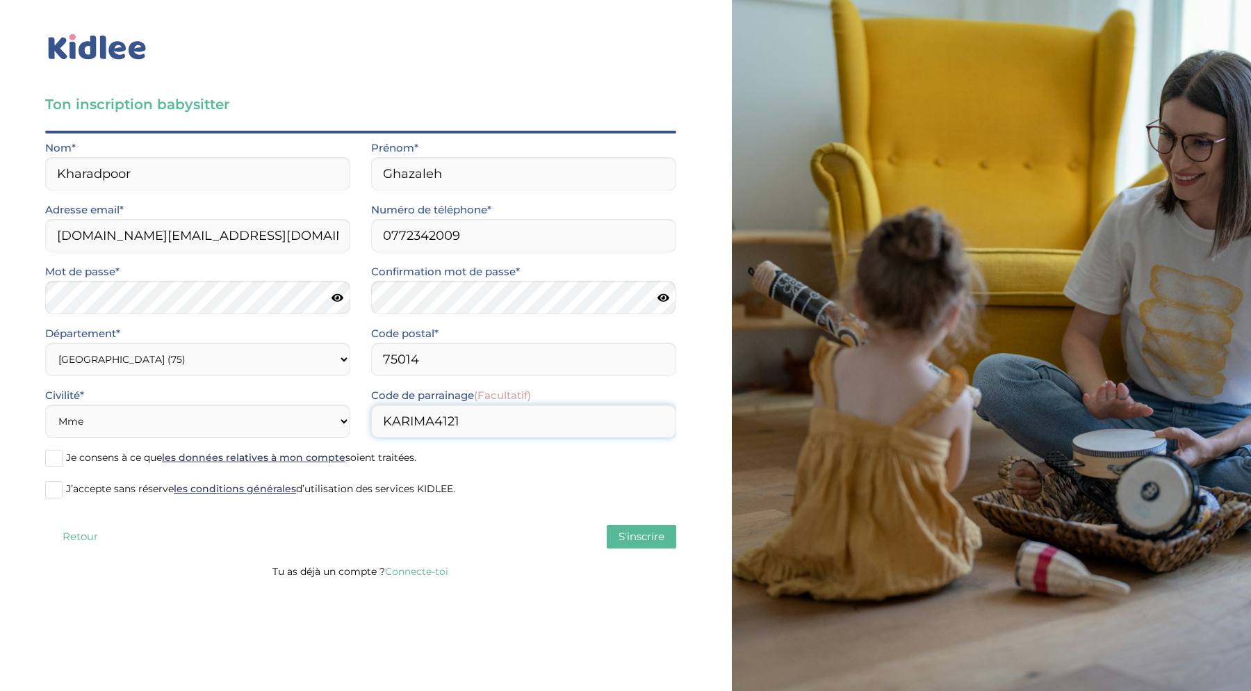
type input "KARIMA4121"
click at [55, 461] on span at bounding box center [53, 458] width 17 height 17
click at [0, 0] on input "Je consens à ce que les données relatives à mon compte soient traitées." at bounding box center [0, 0] width 0 height 0
click at [55, 487] on span at bounding box center [53, 489] width 17 height 17
click at [0, 0] on input "J’accepte sans réserve les conditions générales d’utilisation des services KIDL…" at bounding box center [0, 0] width 0 height 0
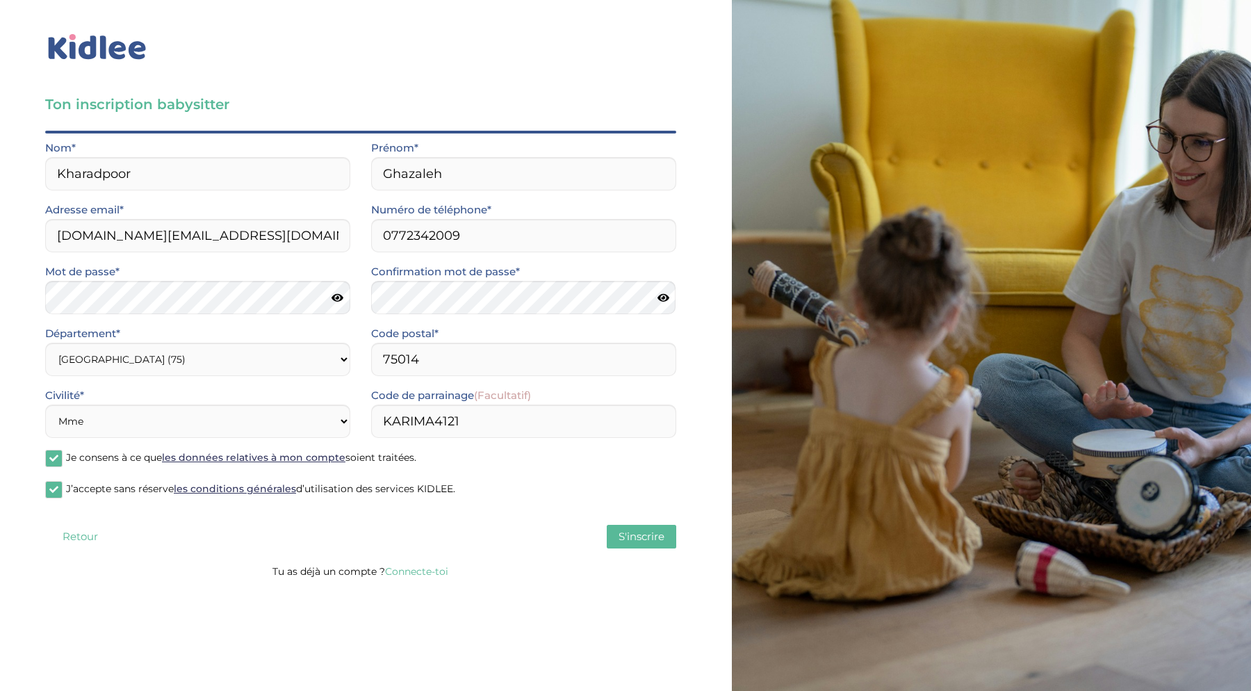
click at [637, 537] on span "S'inscrire" at bounding box center [642, 536] width 46 height 13
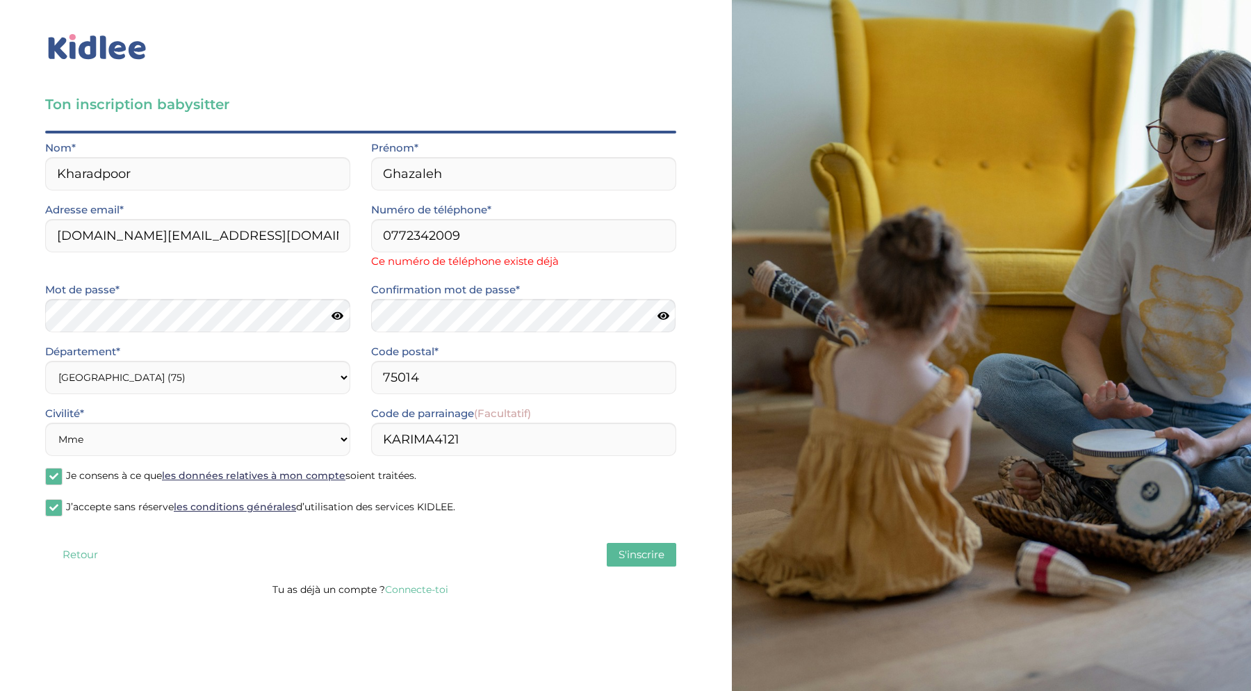
click at [132, 65] on div "Ton inscription babysitter Merci de vérifier que tous les champs sont remplis a…" at bounding box center [361, 302] width 742 height 605
click at [129, 47] on img at bounding box center [97, 47] width 104 height 32
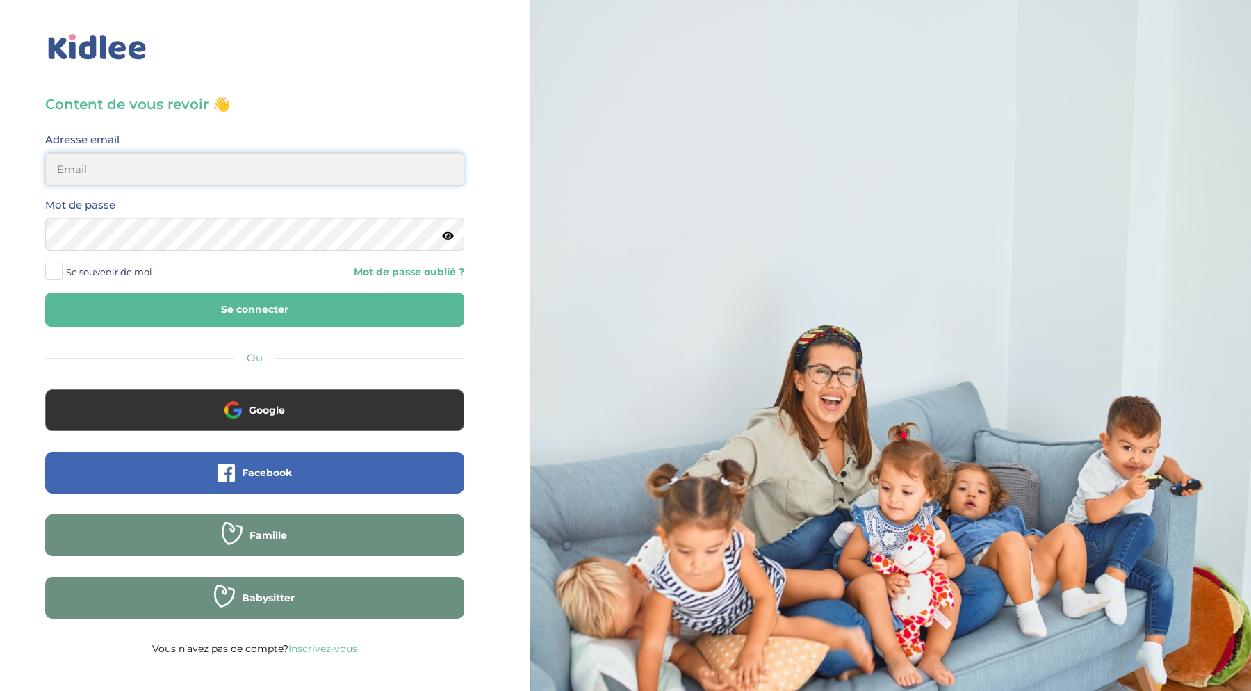
click at [439, 172] on input "email" at bounding box center [254, 168] width 419 height 33
type input "[EMAIL_ADDRESS][DOMAIN_NAME]"
click at [325, 315] on button "Se connecter" at bounding box center [254, 310] width 419 height 34
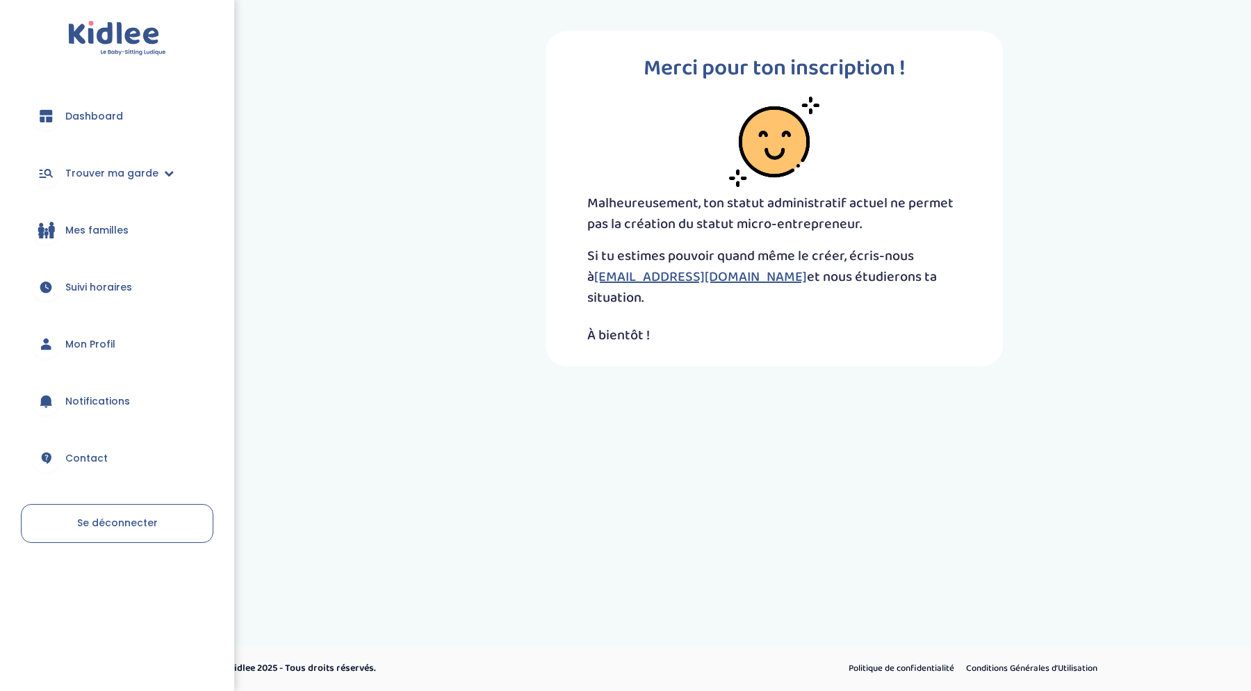
drag, startPoint x: 899, startPoint y: 276, endPoint x: 587, endPoint y: 251, distance: 313.8
click at [587, 251] on div "Merci pour ton inscription ! Malheureusement, ton statut administratif actuel n…" at bounding box center [774, 198] width 457 height 335
click at [765, 325] on p "À bientôt !" at bounding box center [774, 335] width 374 height 21
click at [108, 280] on span "Suivi horaires" at bounding box center [98, 287] width 67 height 15
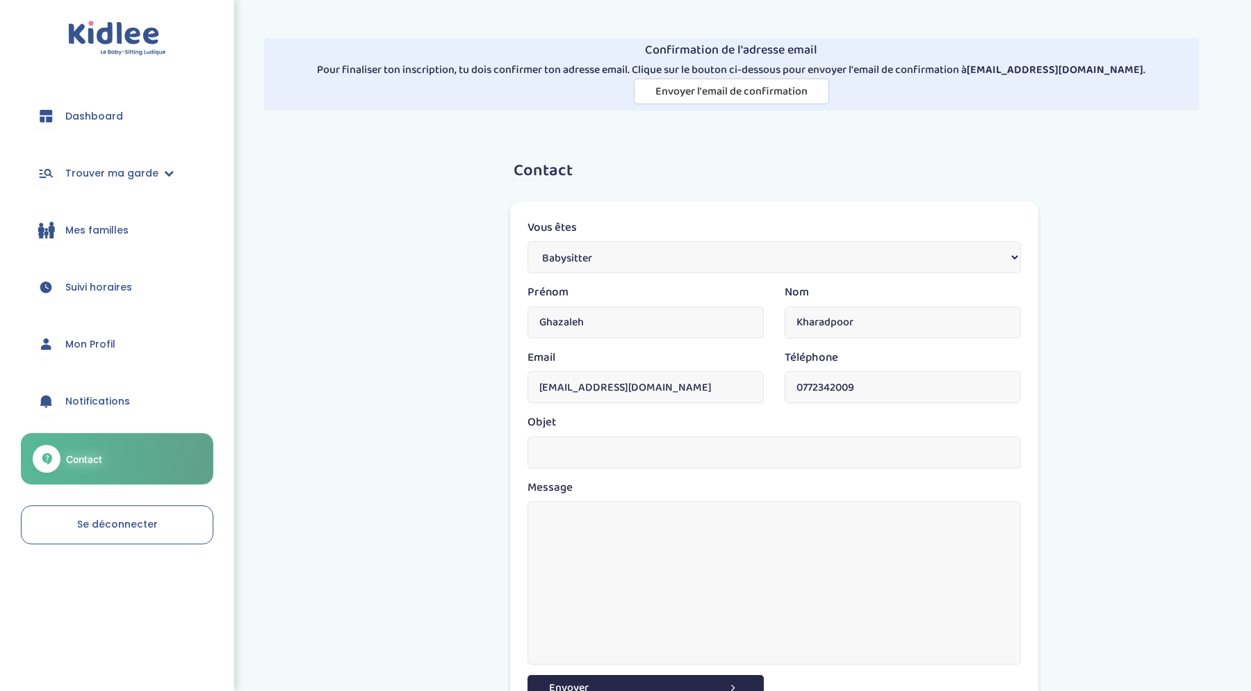
click at [106, 115] on span "Dashboard" at bounding box center [94, 116] width 58 height 15
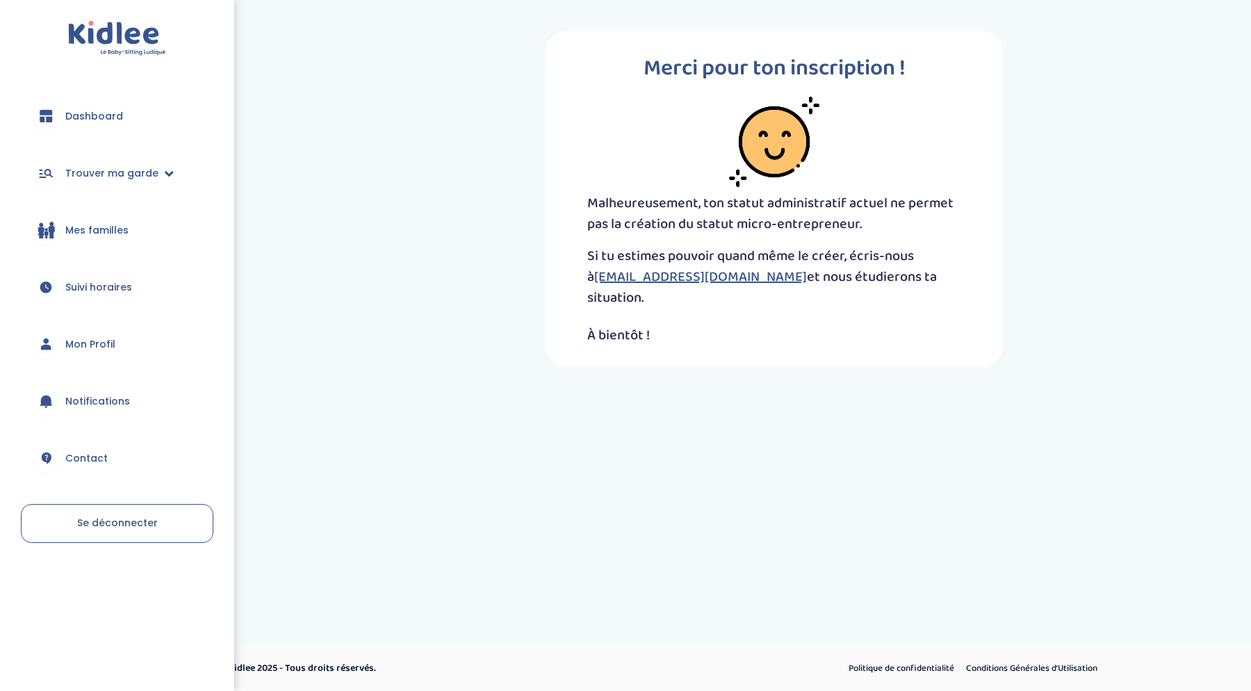
click at [106, 174] on span "Trouver ma garde" at bounding box center [111, 173] width 93 height 15
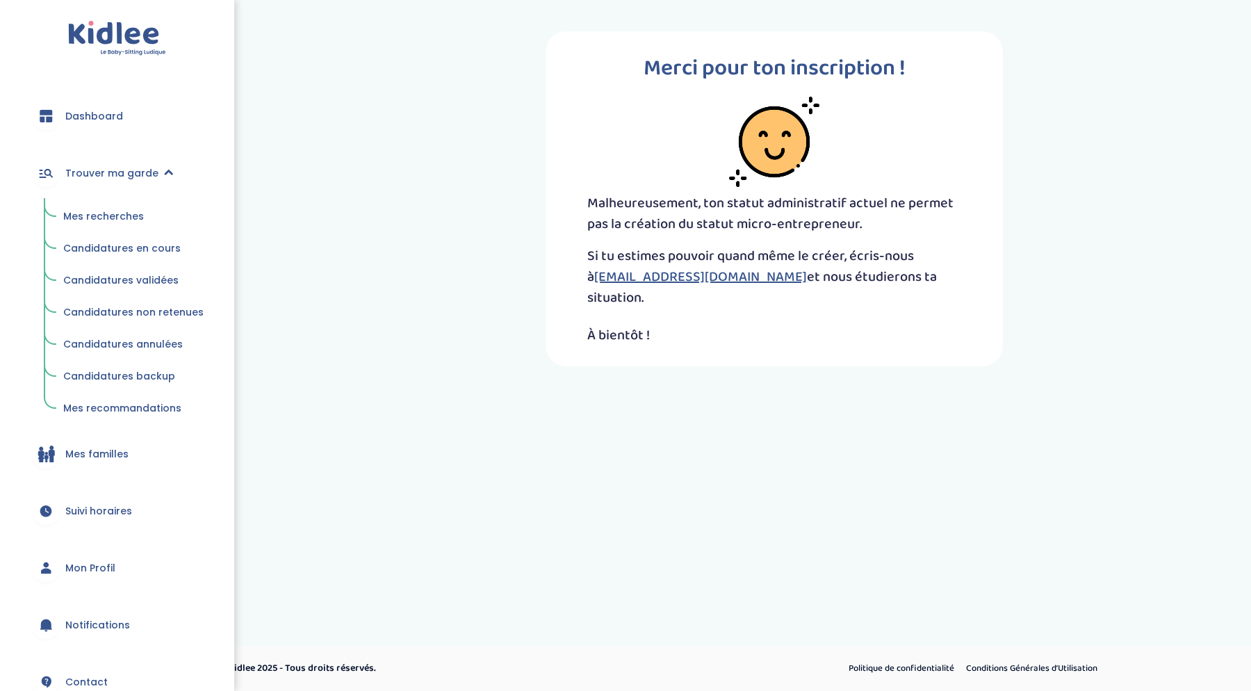
click at [106, 213] on span "Mes recherches" at bounding box center [103, 216] width 81 height 14
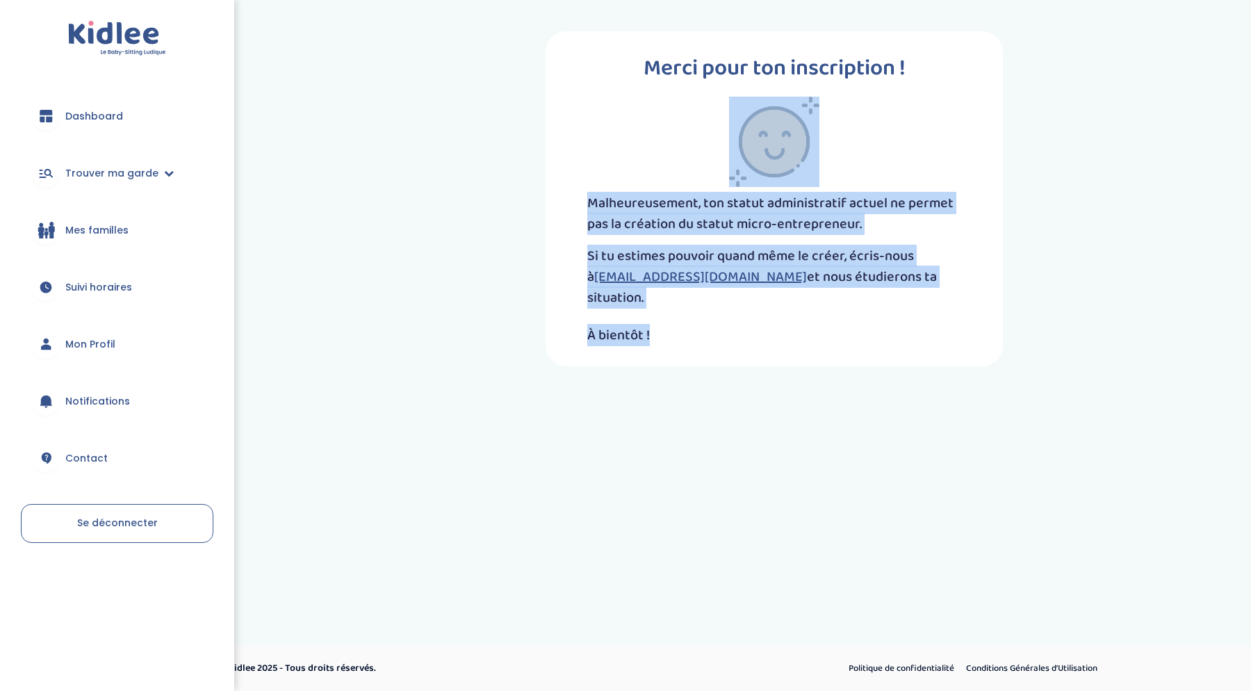
drag, startPoint x: 669, startPoint y: 325, endPoint x: 571, endPoint y: 190, distance: 167.2
click at [570, 188] on div "Merci pour ton inscription ! Malheureusement, ton statut administratif actuel n…" at bounding box center [774, 198] width 457 height 335
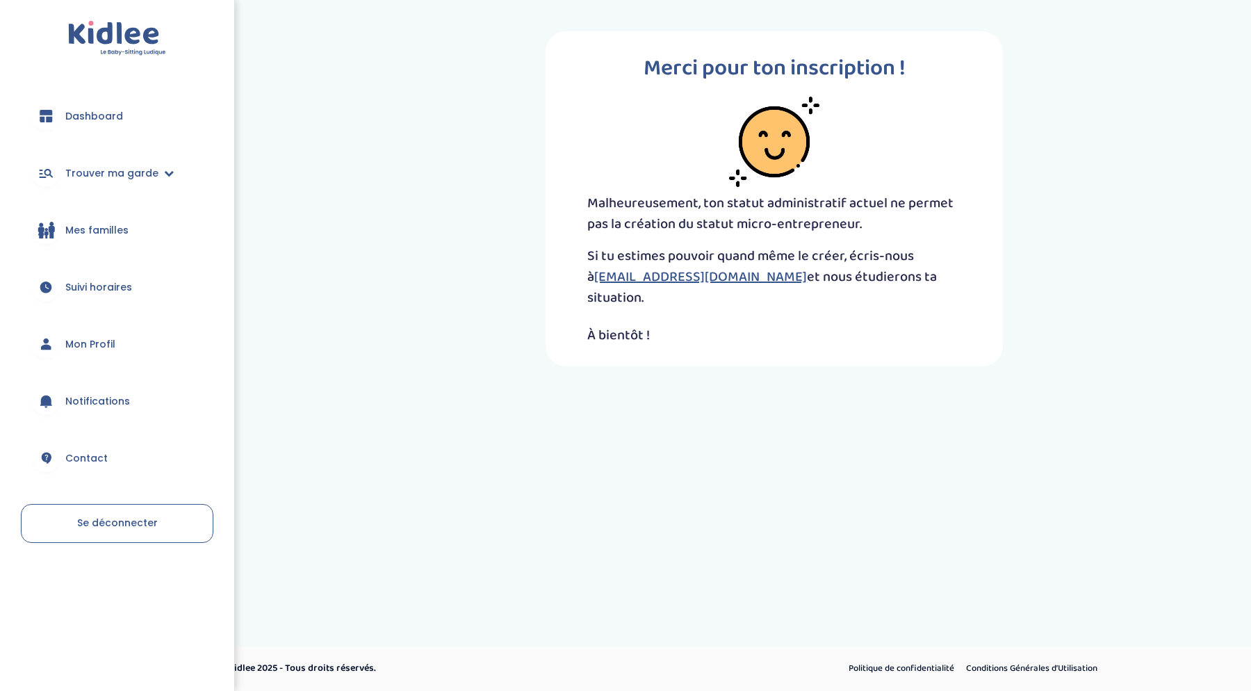
click at [699, 220] on p "Malheureusement, ton statut administratif actuel ne permet pas la création du s…" at bounding box center [774, 214] width 374 height 42
drag, startPoint x: 585, startPoint y: 195, endPoint x: 894, endPoint y: 285, distance: 321.5
click at [894, 285] on div "Merci pour ton inscription ! Malheureusement, ton statut administratif actuel n…" at bounding box center [774, 198] width 457 height 335
copy div "Malheureusement, ton statut administratif actuel ne permet pas la création du s…"
